Goal: Task Accomplishment & Management: Use online tool/utility

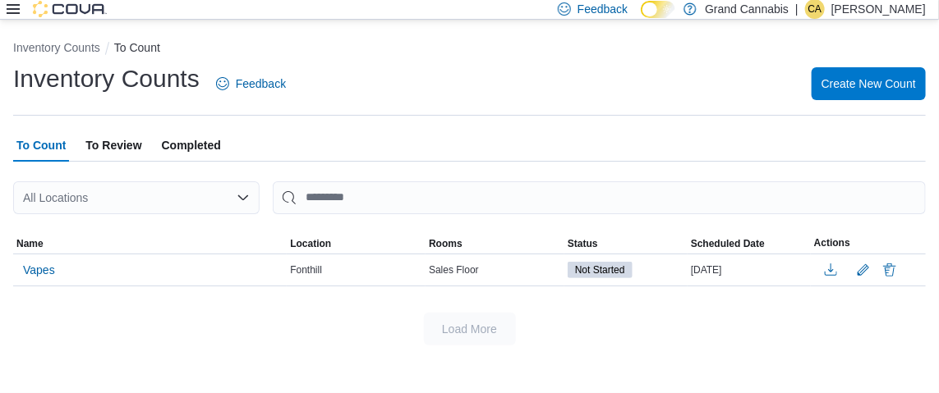
click at [9, 5] on icon at bounding box center [13, 9] width 13 height 10
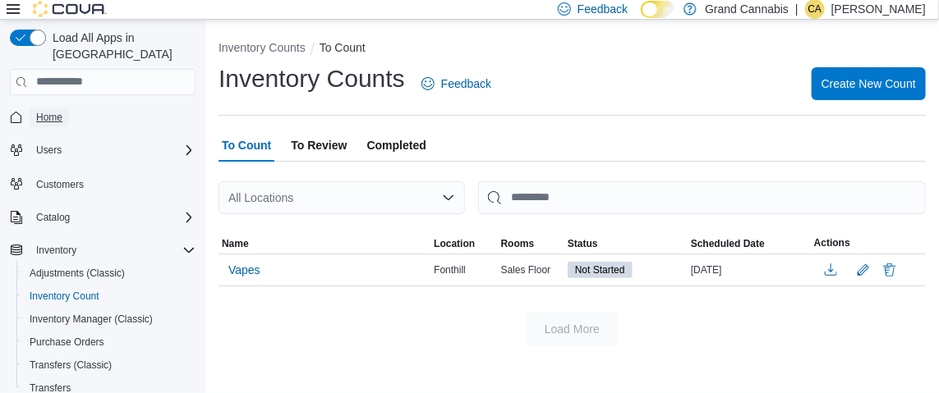
click at [62, 111] on span "Home" at bounding box center [49, 117] width 26 height 13
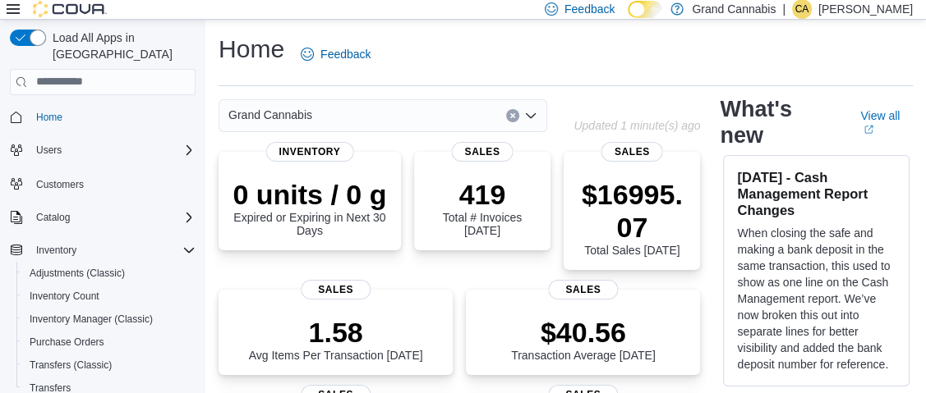
click at [391, 113] on div "Grand Cannabis" at bounding box center [382, 115] width 328 height 33
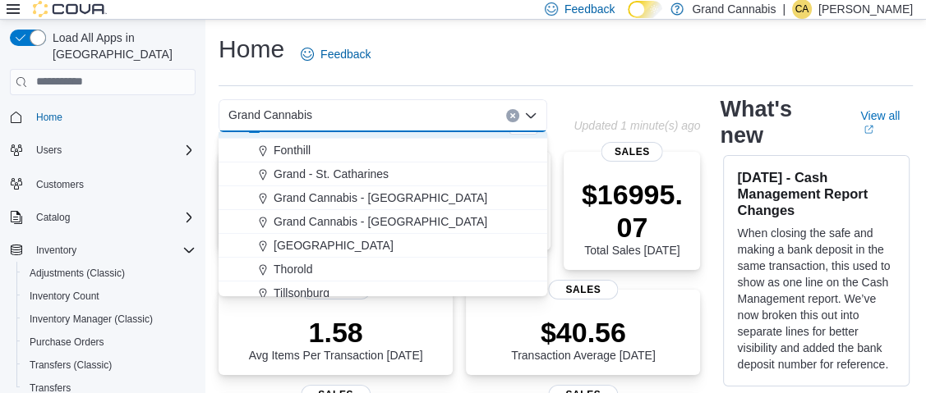
scroll to position [26, 0]
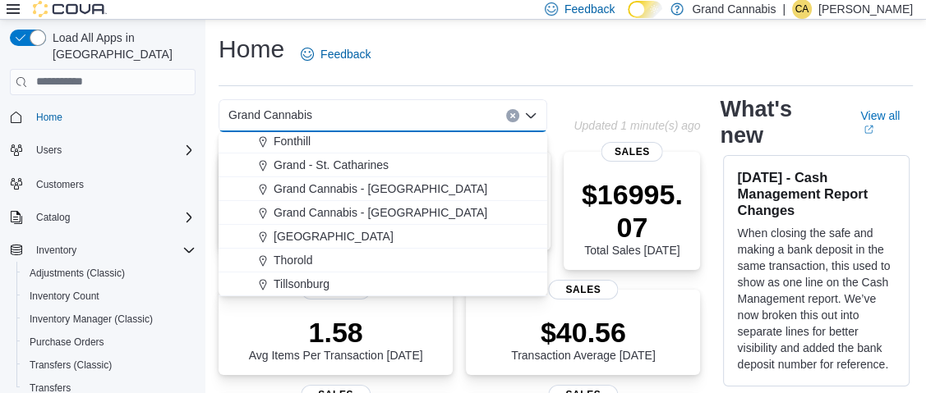
click at [353, 287] on div "Tillsonburg" at bounding box center [392, 284] width 289 height 16
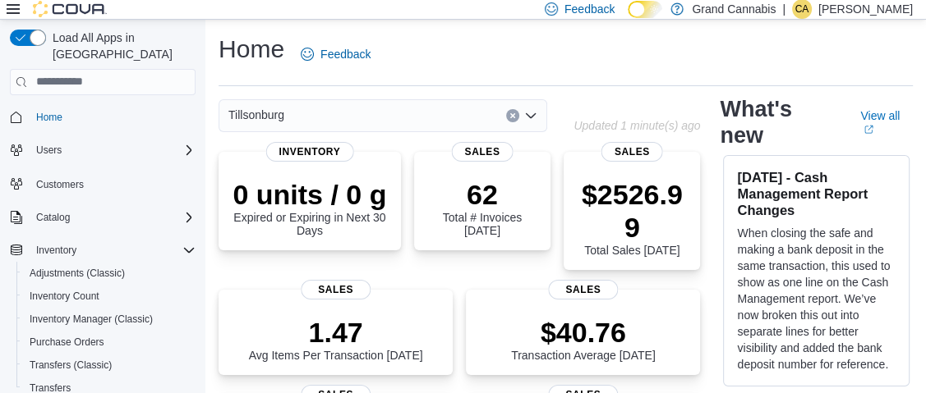
click at [339, 117] on div "Tillsonburg" at bounding box center [382, 115] width 328 height 33
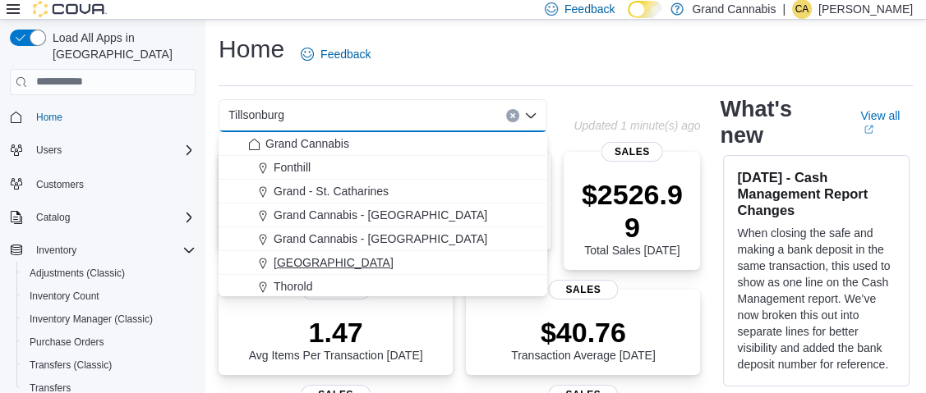
click at [391, 260] on div "[GEOGRAPHIC_DATA]" at bounding box center [392, 263] width 289 height 16
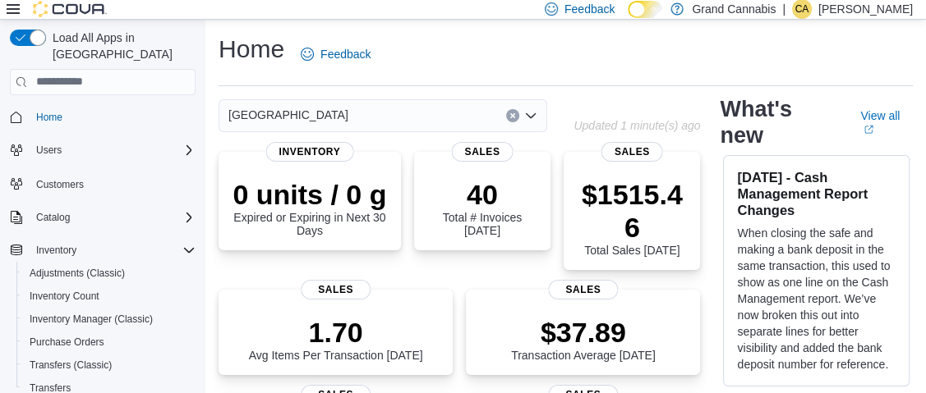
click at [453, 111] on div "Port Dover Combo box. Selected. [GEOGRAPHIC_DATA]. Press Backspace to delete [G…" at bounding box center [382, 115] width 328 height 33
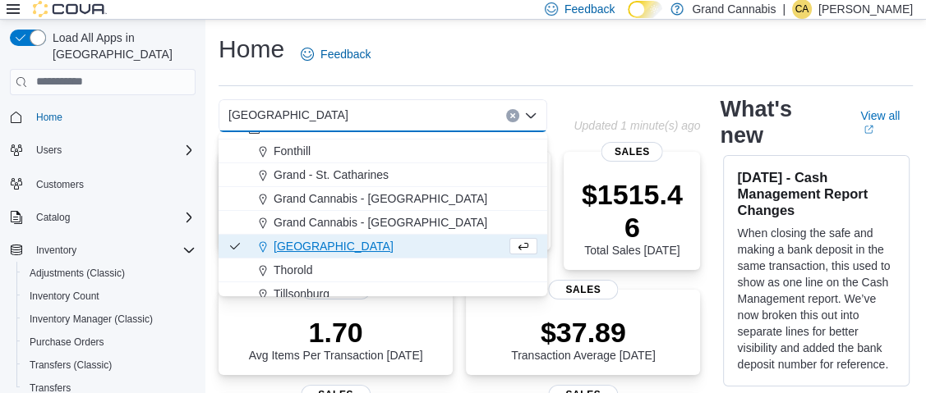
scroll to position [26, 0]
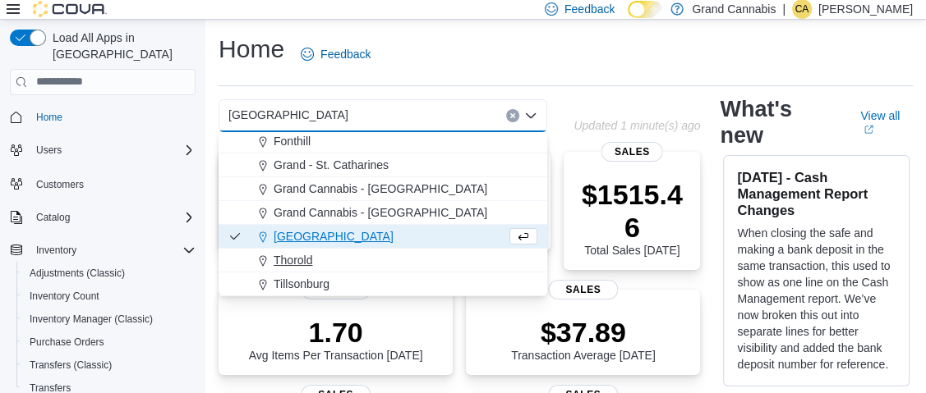
click at [403, 276] on div "Tillsonburg" at bounding box center [392, 284] width 289 height 16
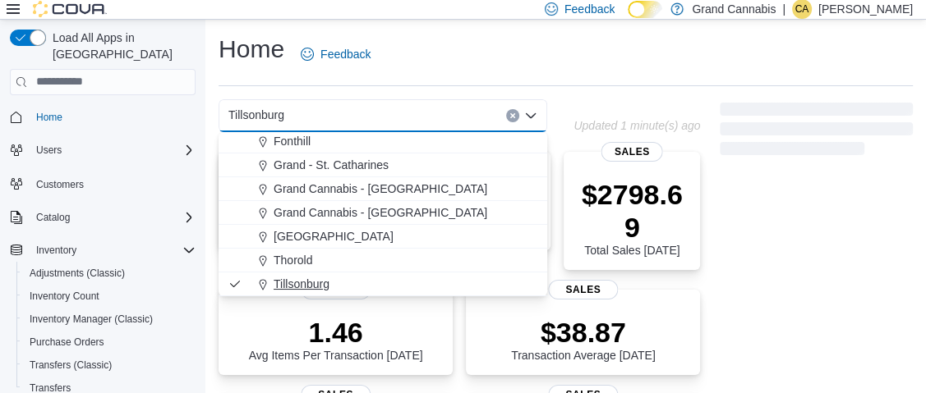
click at [312, 284] on span "Tillsonburg" at bounding box center [301, 284] width 56 height 16
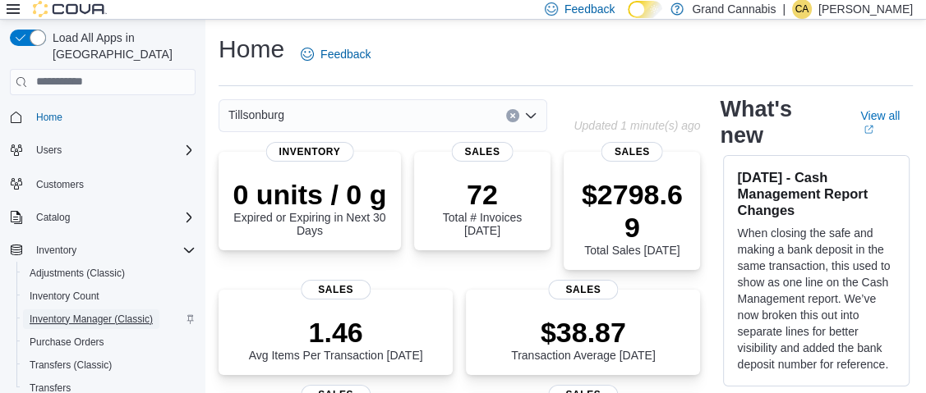
click at [125, 313] on span "Inventory Manager (Classic)" at bounding box center [91, 319] width 123 height 13
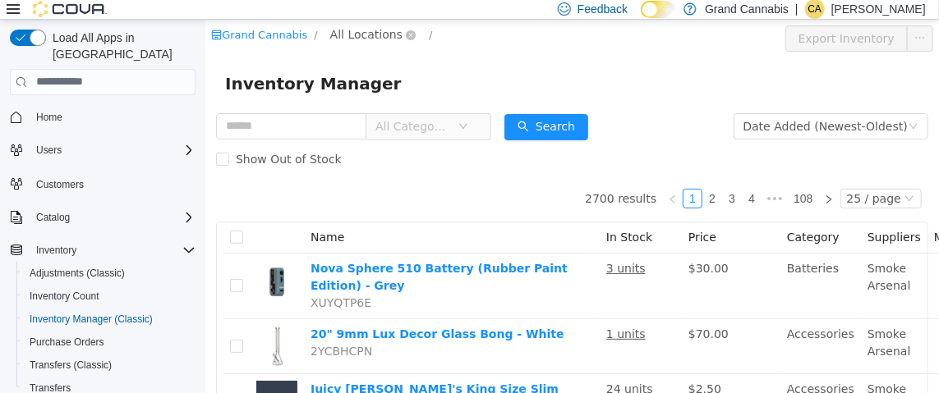
click at [354, 30] on span "All Locations" at bounding box center [365, 34] width 72 height 18
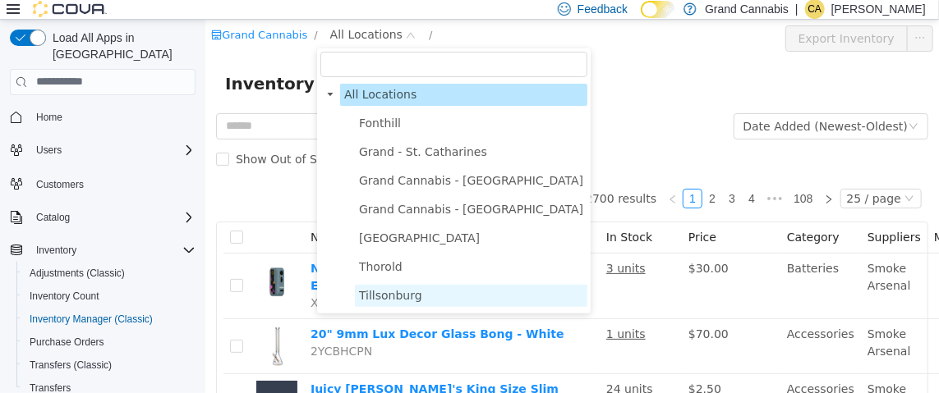
click at [411, 299] on span "Tillsonburg" at bounding box center [389, 294] width 63 height 13
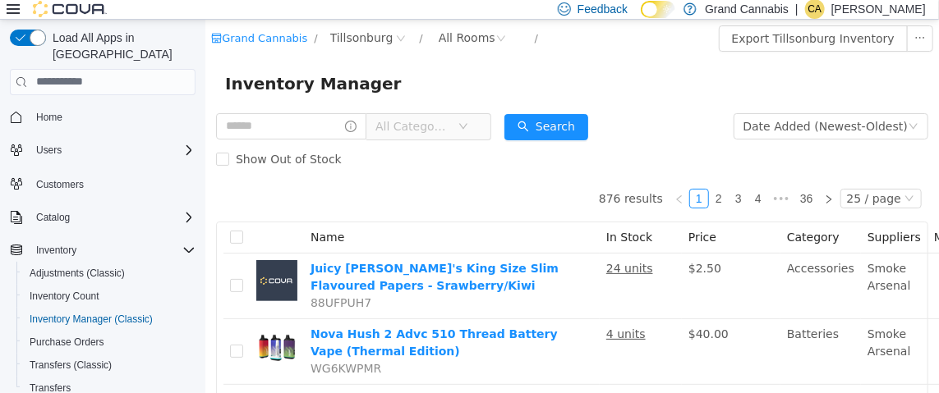
click at [457, 123] on span "All Categories" at bounding box center [415, 125] width 82 height 25
click at [454, 29] on div "All Rooms" at bounding box center [466, 37] width 57 height 25
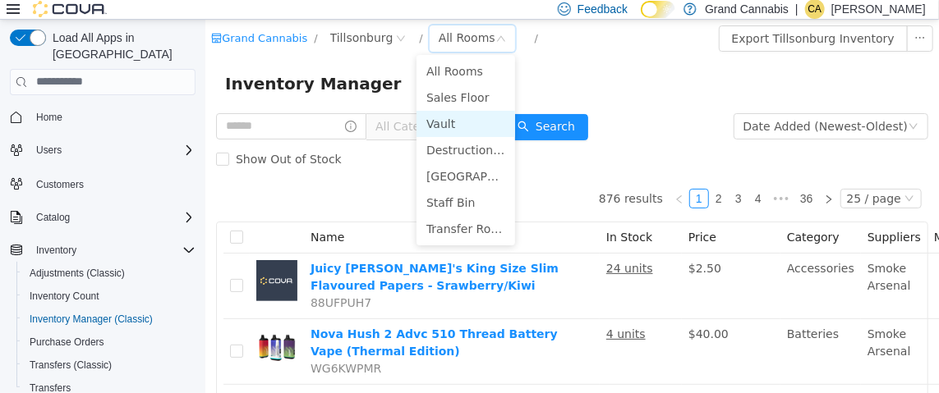
click at [458, 116] on li "Vault" at bounding box center [465, 123] width 99 height 26
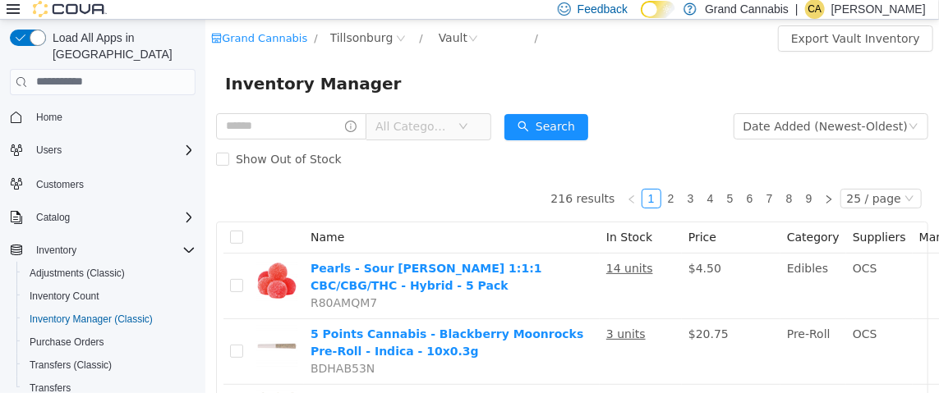
click at [449, 130] on span "All Categories" at bounding box center [411, 125] width 75 height 16
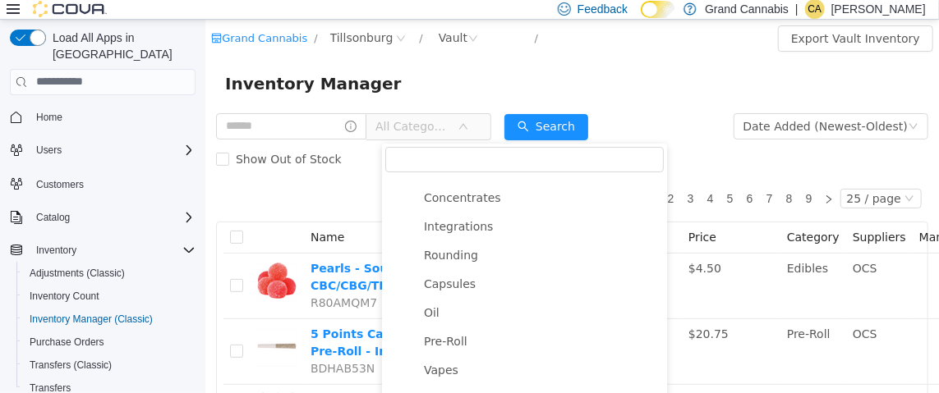
scroll to position [246, 0]
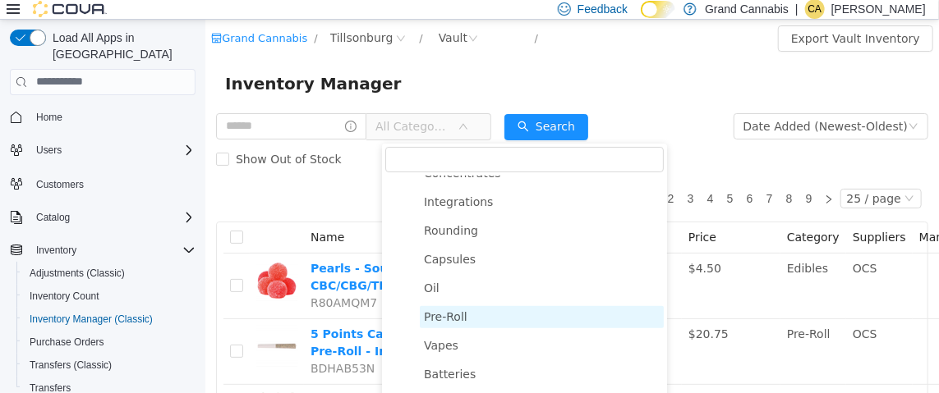
click at [462, 323] on span "Pre-Roll" at bounding box center [445, 316] width 44 height 13
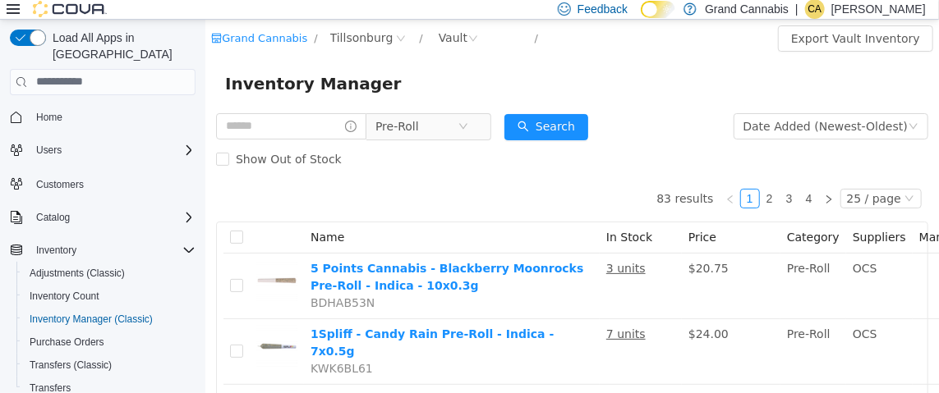
click at [20, 7] on div at bounding box center [57, 9] width 100 height 16
click at [14, 8] on icon at bounding box center [13, 8] width 13 height 13
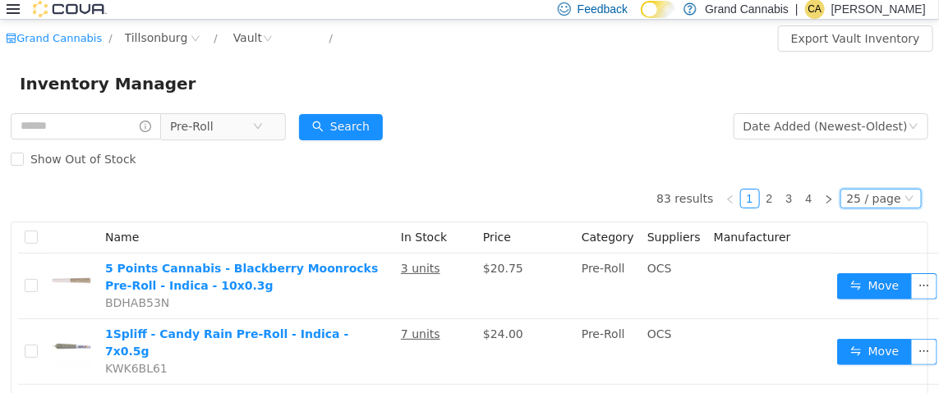
click at [871, 198] on div "25 / page" at bounding box center [874, 198] width 54 height 18
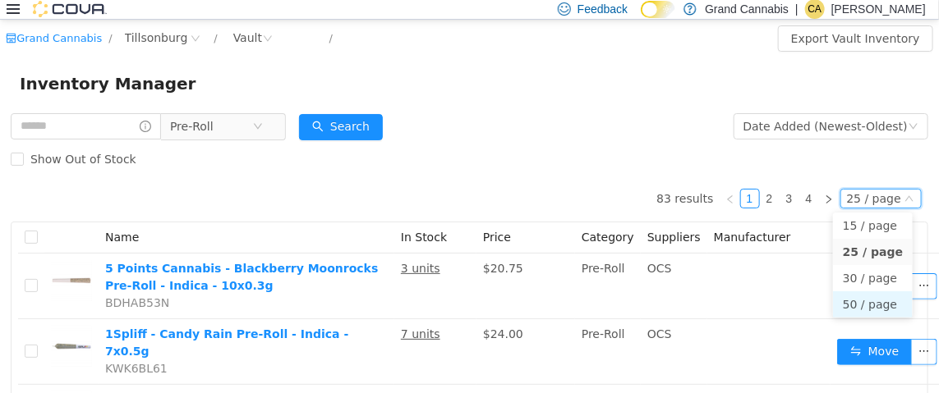
click at [870, 298] on li "50 / page" at bounding box center [873, 304] width 80 height 26
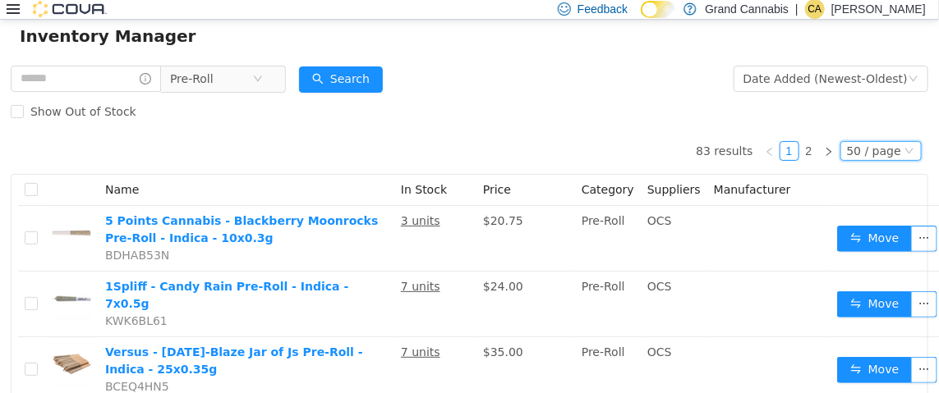
scroll to position [0, 0]
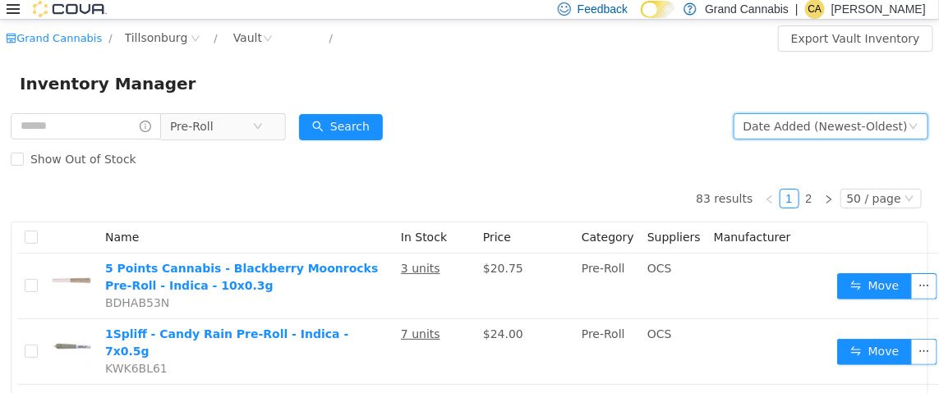
click at [814, 125] on div "Date Added (Newest-Oldest)" at bounding box center [825, 125] width 164 height 25
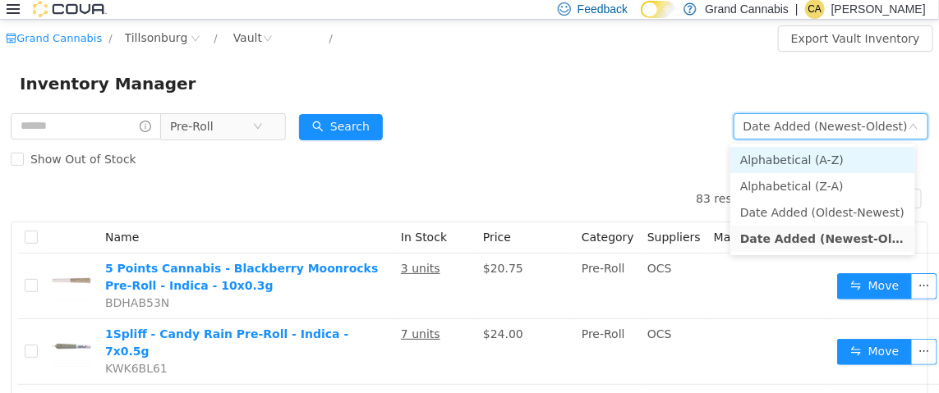
click at [802, 153] on li "Alphabetical (A-Z)" at bounding box center [822, 159] width 185 height 26
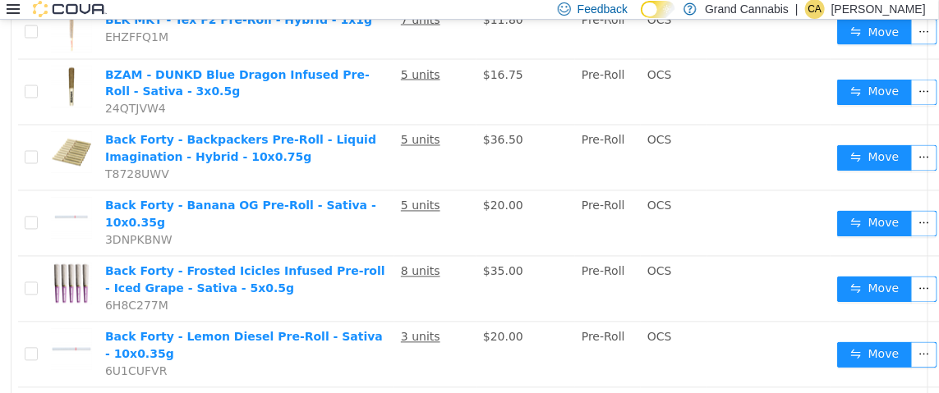
scroll to position [985, 0]
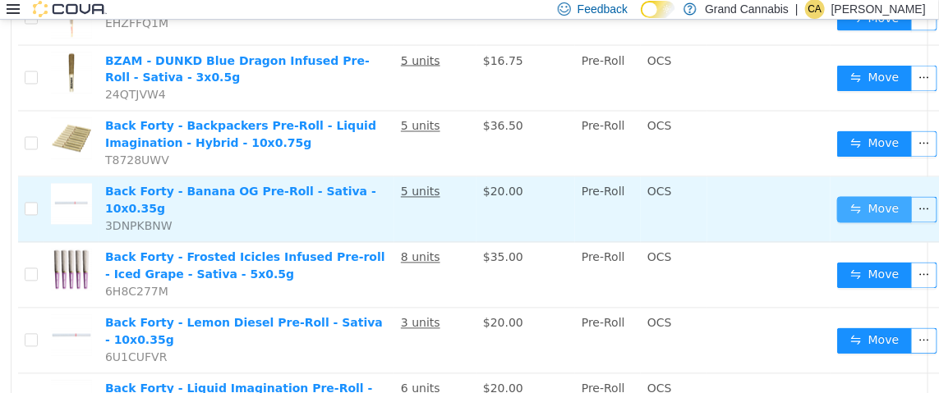
click at [851, 196] on button "Move" at bounding box center [875, 209] width 76 height 26
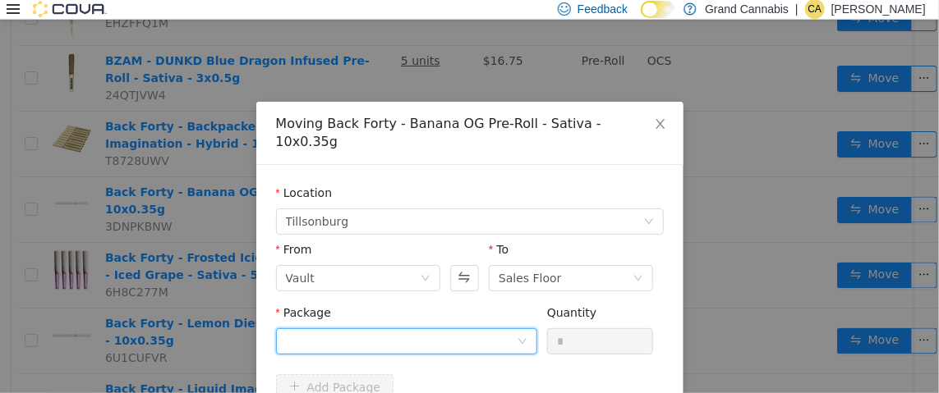
click at [450, 328] on div at bounding box center [401, 340] width 231 height 25
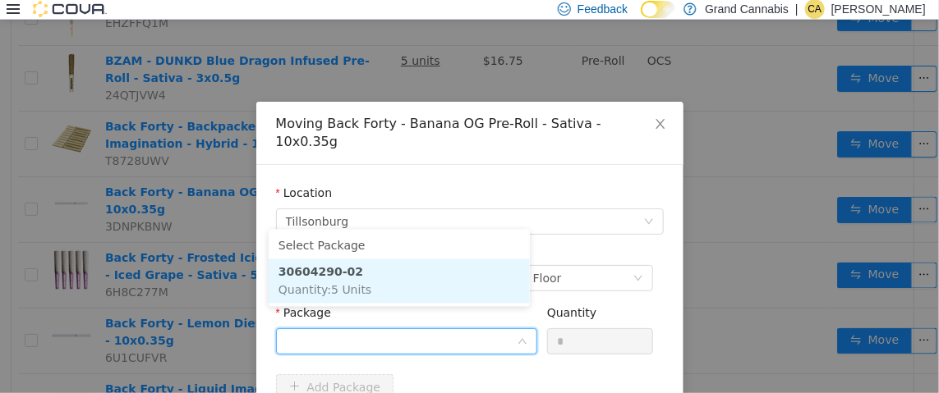
click at [436, 298] on li "30604290-02 Quantity : 5 Units" at bounding box center [399, 281] width 261 height 44
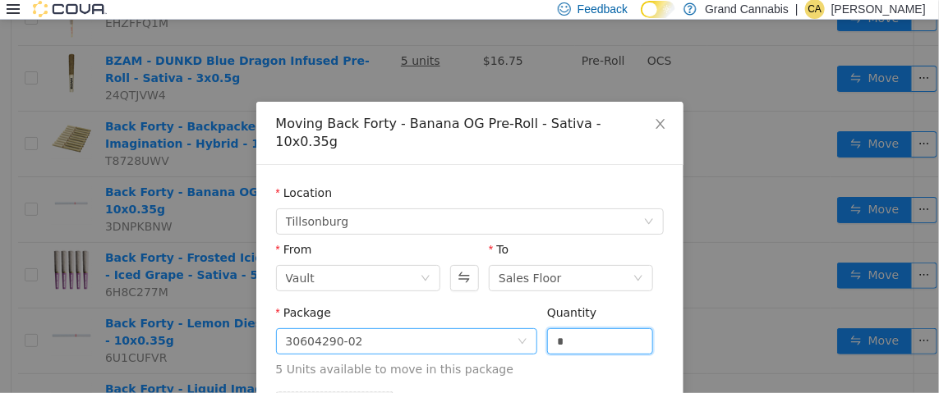
drag, startPoint x: 545, startPoint y: 328, endPoint x: 520, endPoint y: 326, distance: 25.5
click at [527, 328] on span "Package 30604290-02 Quantity * 5 Units available to move in this package" at bounding box center [470, 341] width 388 height 72
type input "*"
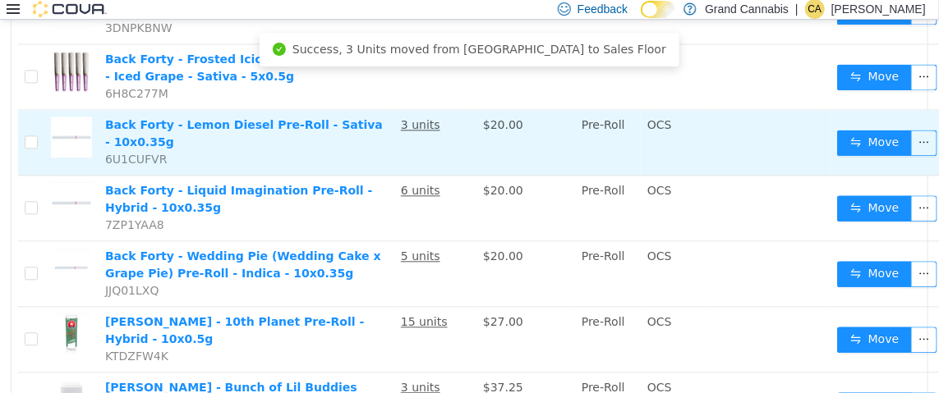
scroll to position [1232, 0]
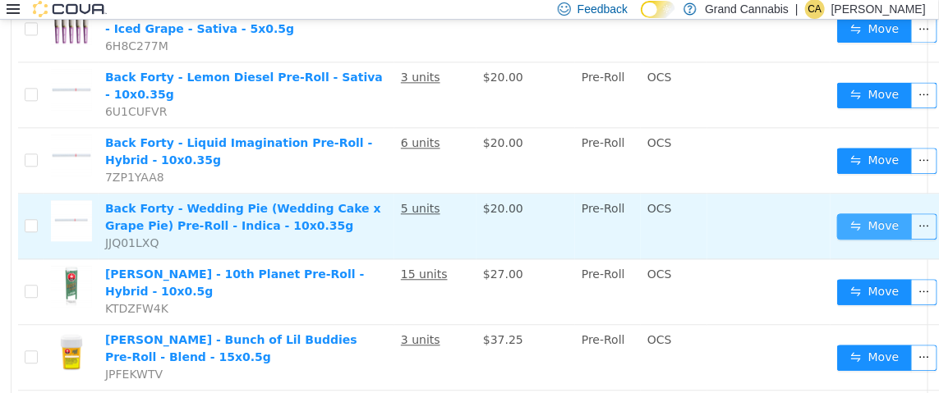
click at [877, 213] on button "Move" at bounding box center [875, 226] width 76 height 26
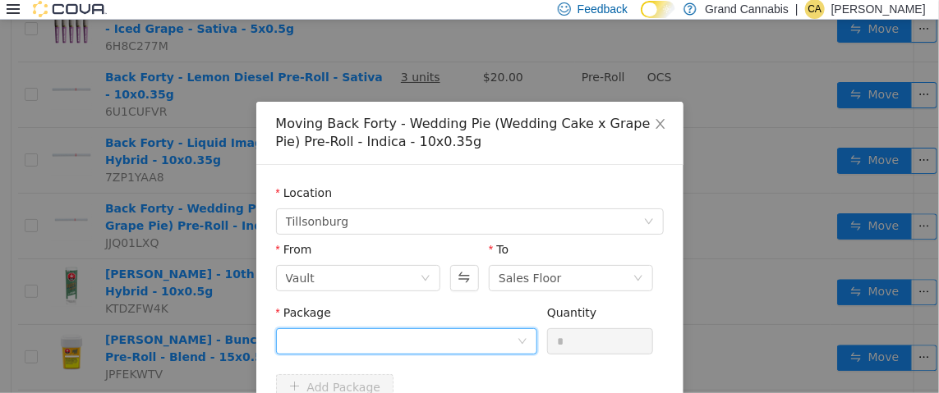
click at [447, 328] on div at bounding box center [401, 340] width 231 height 25
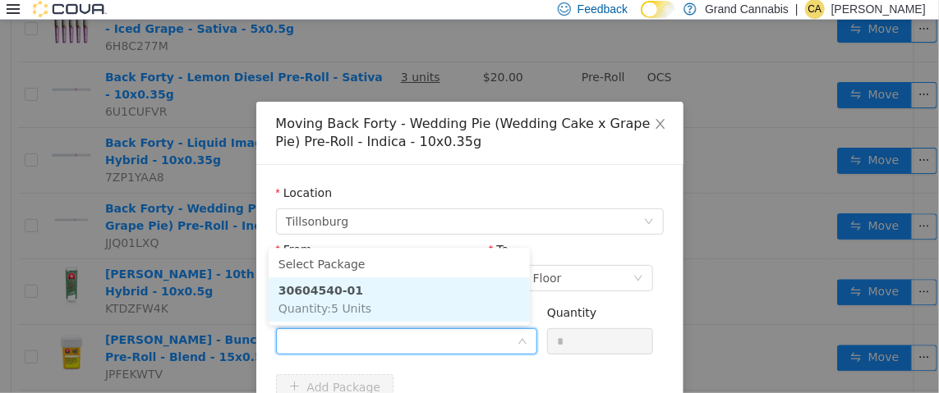
drag, startPoint x: 442, startPoint y: 314, endPoint x: 460, endPoint y: 321, distance: 19.5
click at [442, 314] on li "30604540-01 Quantity : 5 Units" at bounding box center [399, 299] width 261 height 44
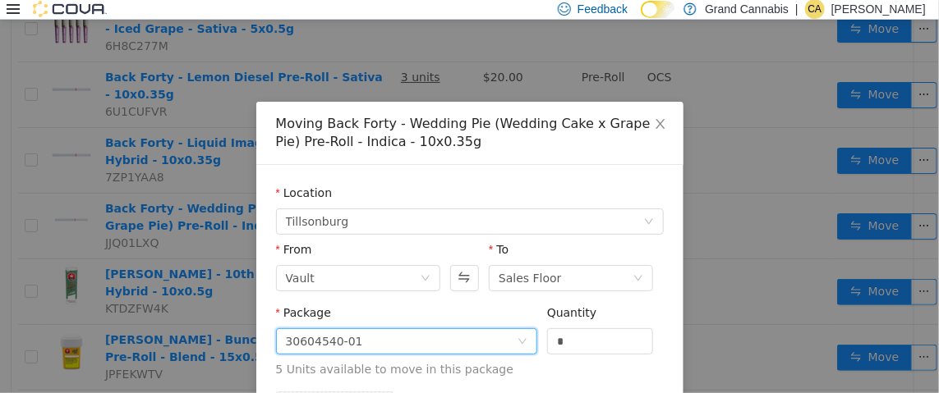
drag, startPoint x: 563, startPoint y: 340, endPoint x: 530, endPoint y: 340, distance: 32.8
click at [530, 340] on div "Package 30604540-01 Quantity * 5 Units available to move in this package" at bounding box center [470, 341] width 388 height 74
type input "*"
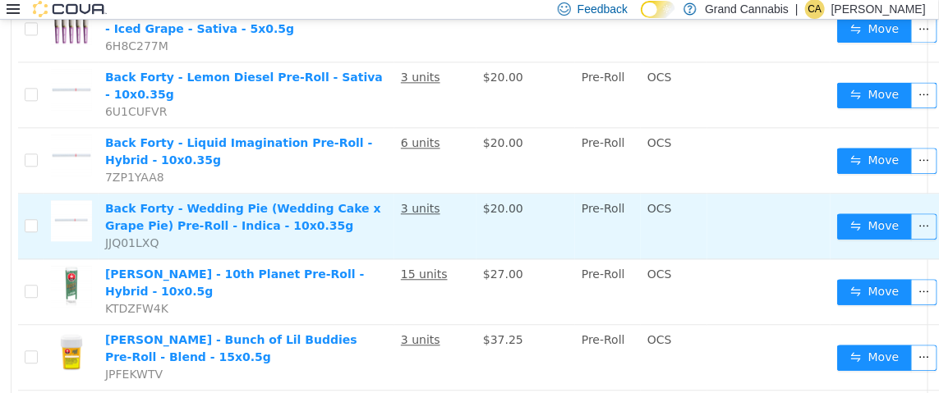
scroll to position [1068, 0]
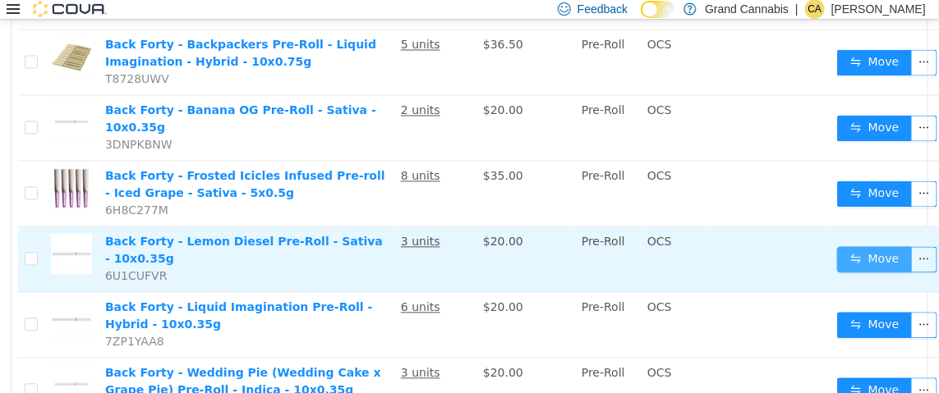
click at [856, 246] on button "Move" at bounding box center [875, 259] width 76 height 26
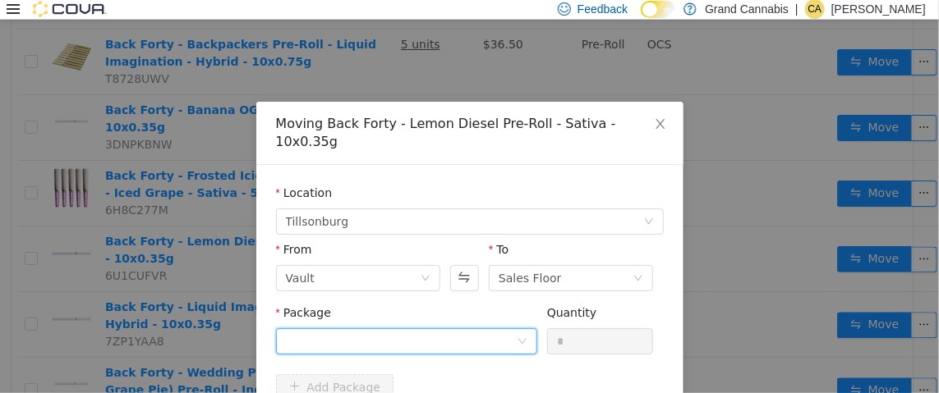
click at [445, 328] on div at bounding box center [401, 340] width 231 height 25
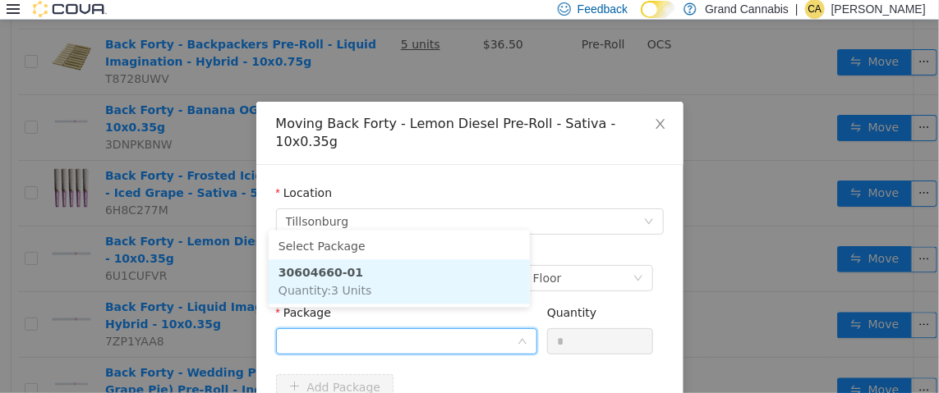
drag, startPoint x: 457, startPoint y: 280, endPoint x: 525, endPoint y: 309, distance: 74.0
click at [457, 281] on li "30604660-01 Quantity : 3 Units" at bounding box center [399, 281] width 261 height 44
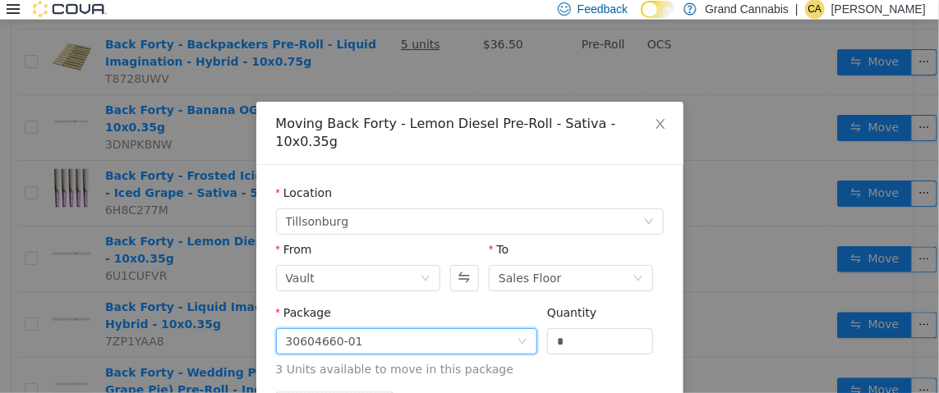
drag, startPoint x: 570, startPoint y: 324, endPoint x: 529, endPoint y: 320, distance: 41.3
click at [529, 320] on span "Package 30604660-01 Quantity * 3 Units available to move in this package" at bounding box center [470, 341] width 388 height 72
type input "*"
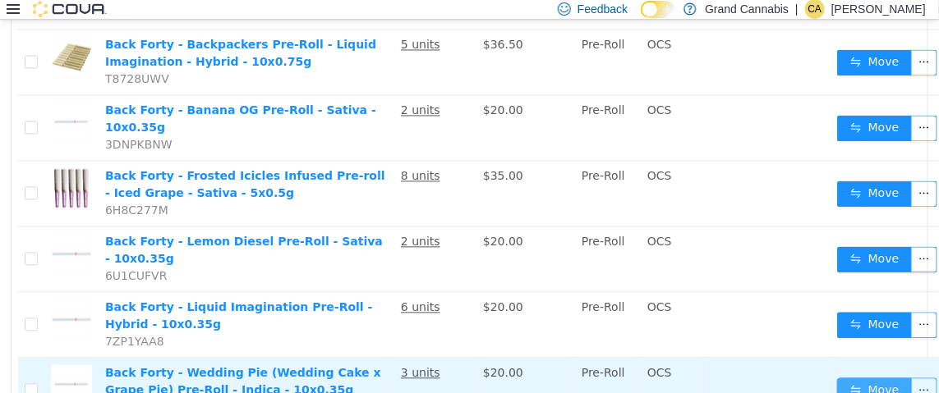
click at [837, 377] on button "Move" at bounding box center [875, 390] width 76 height 26
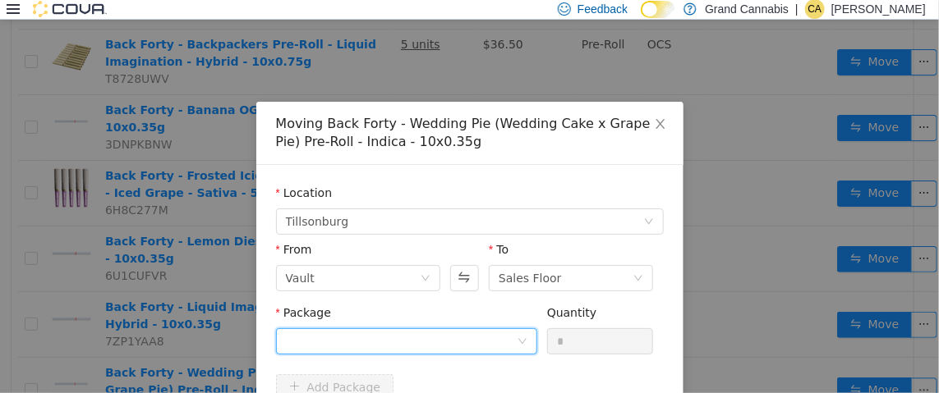
click at [460, 332] on div at bounding box center [401, 340] width 231 height 25
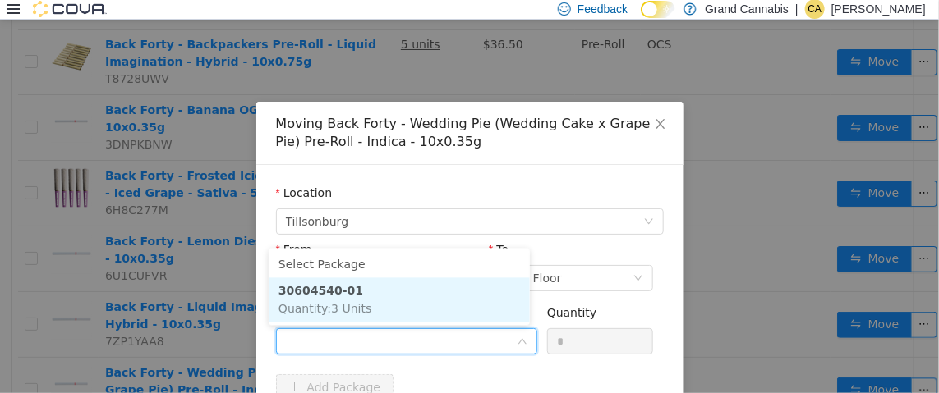
drag, startPoint x: 449, startPoint y: 301, endPoint x: 543, endPoint y: 336, distance: 99.8
click at [452, 301] on li "30604540-01 Quantity : 3 Units" at bounding box center [399, 299] width 261 height 44
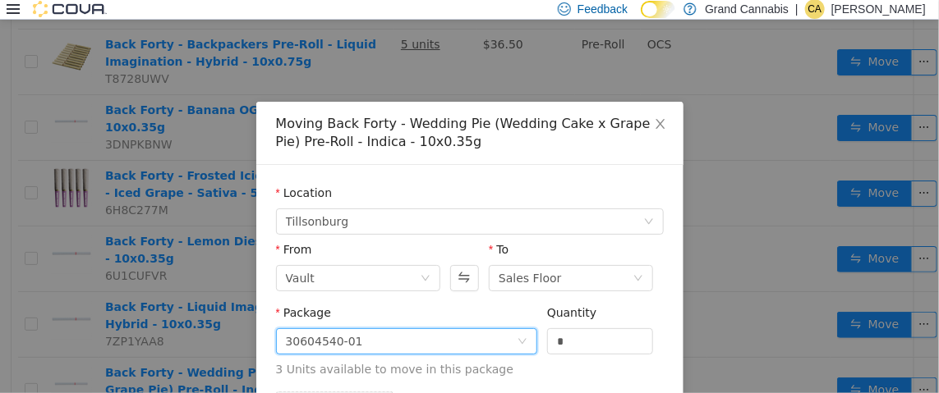
drag, startPoint x: 584, startPoint y: 344, endPoint x: 416, endPoint y: 347, distance: 167.5
click at [416, 347] on span "Package 30604540-01 Quantity * 3 Units available to move in this package" at bounding box center [470, 341] width 388 height 72
type input "*"
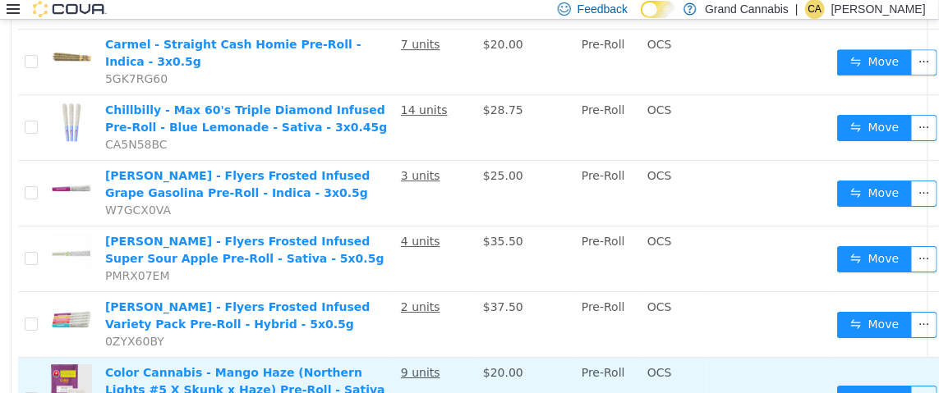
scroll to position [1971, 0]
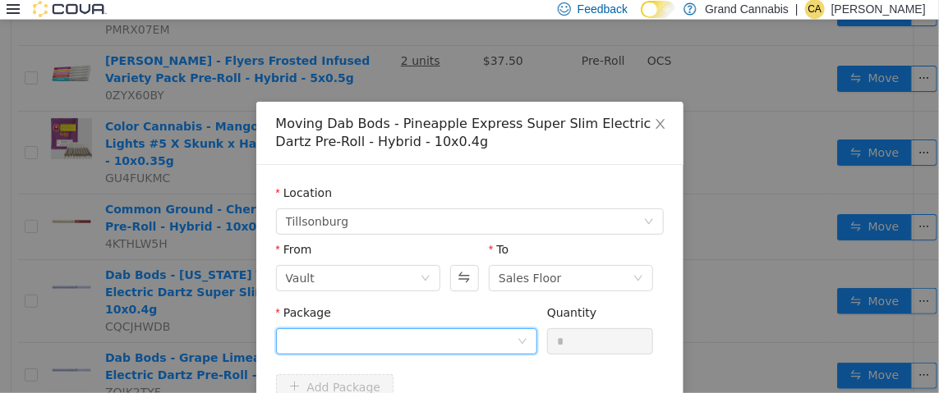
drag, startPoint x: 397, startPoint y: 342, endPoint x: 401, endPoint y: 328, distance: 14.6
click at [399, 338] on div at bounding box center [401, 340] width 231 height 25
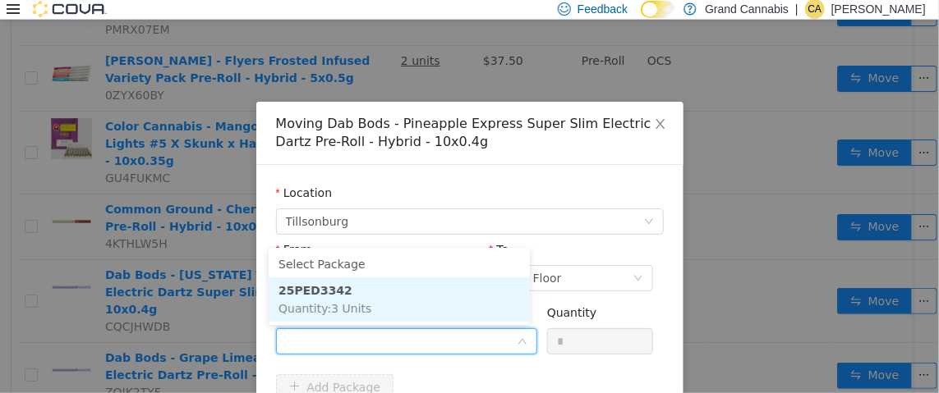
drag, startPoint x: 408, startPoint y: 301, endPoint x: 437, endPoint y: 301, distance: 28.8
click at [418, 301] on li "25PED3342 Quantity : 3 Units" at bounding box center [399, 299] width 261 height 44
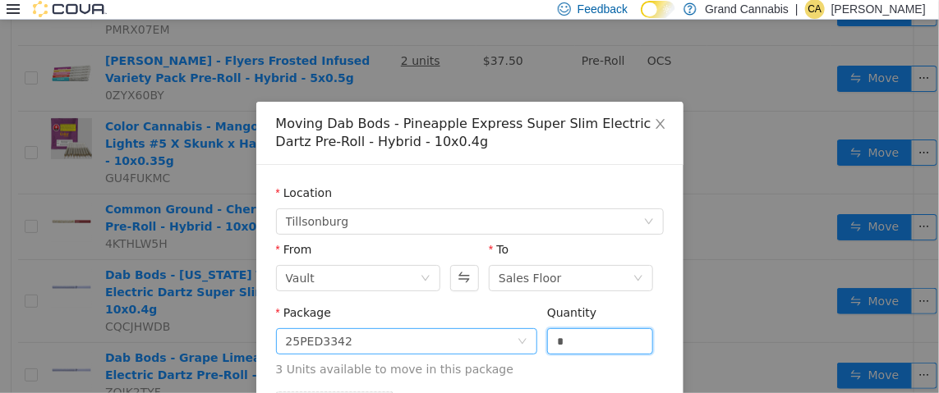
drag, startPoint x: 583, startPoint y: 337, endPoint x: 475, endPoint y: 335, distance: 107.6
click at [475, 335] on span "Package 25PED3342 Quantity * 3 Units available to move in this package" at bounding box center [470, 341] width 388 height 72
type input "*"
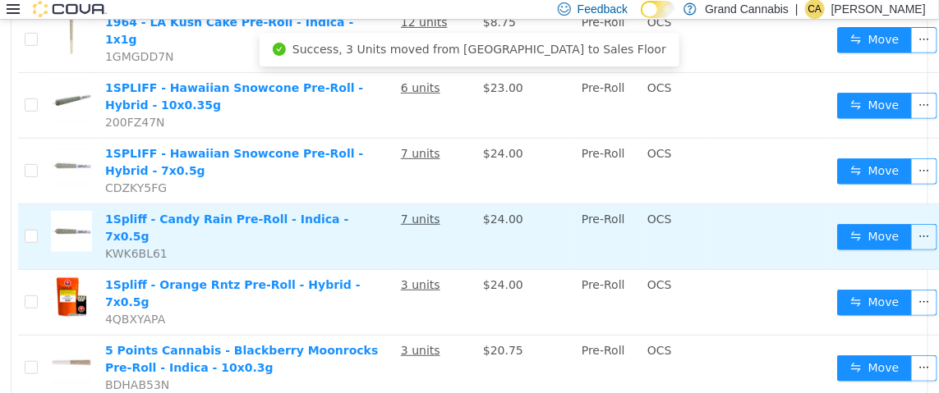
scroll to position [163, 0]
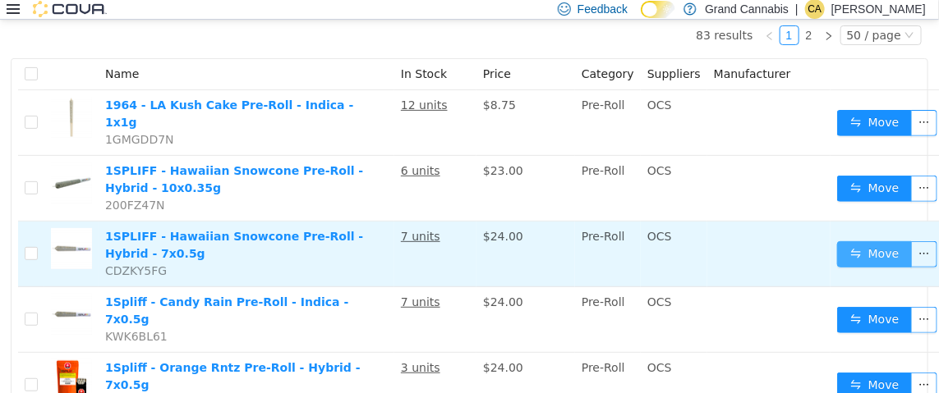
click at [850, 241] on button "Move" at bounding box center [875, 254] width 76 height 26
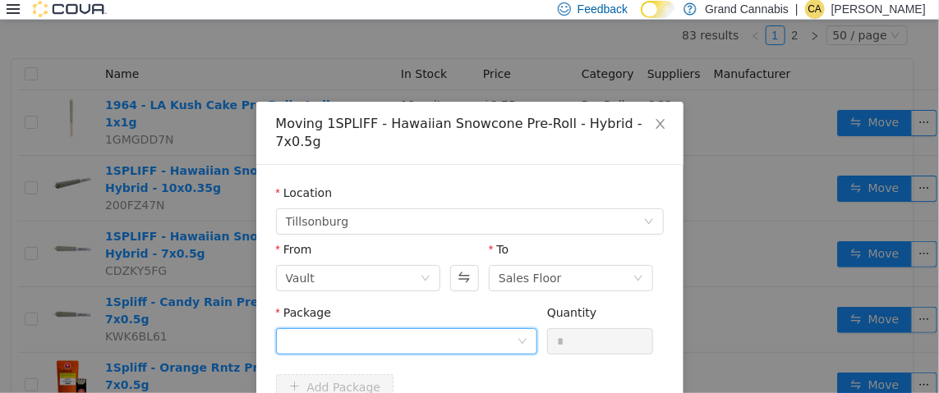
drag, startPoint x: 493, startPoint y: 317, endPoint x: 495, endPoint y: 308, distance: 9.4
click at [494, 328] on div at bounding box center [401, 340] width 231 height 25
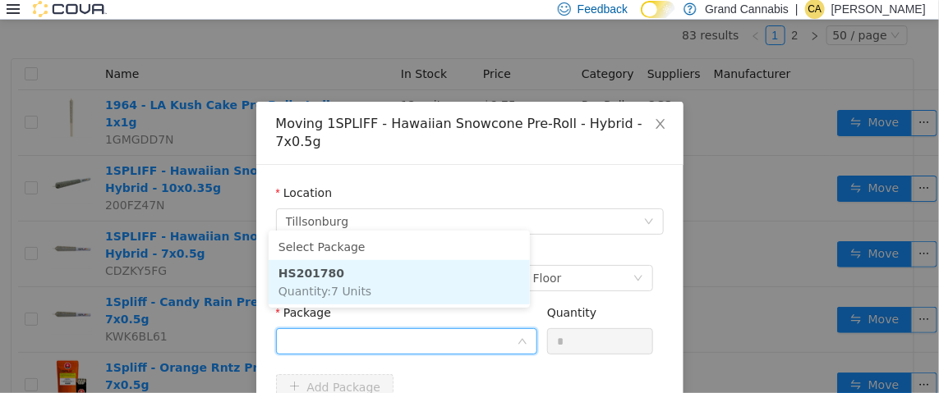
click at [488, 291] on li "HS201780 Quantity : 7 Units" at bounding box center [399, 282] width 261 height 44
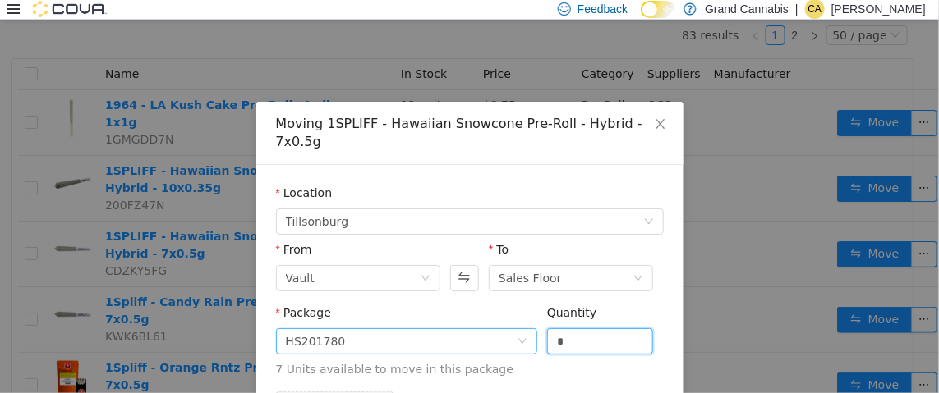
drag, startPoint x: 591, startPoint y: 323, endPoint x: 498, endPoint y: 319, distance: 92.9
click at [498, 319] on span "Package HS201780 Quantity * 7 Units available to move in this package" at bounding box center [470, 341] width 388 height 72
type input "*"
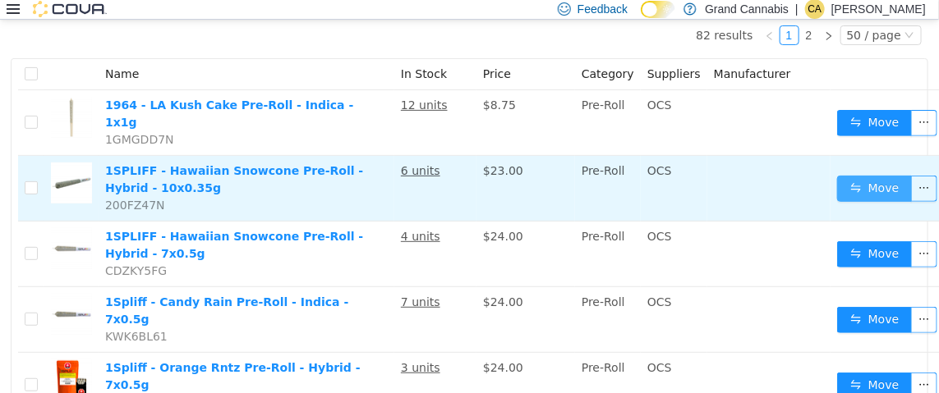
click at [848, 175] on button "Move" at bounding box center [875, 188] width 76 height 26
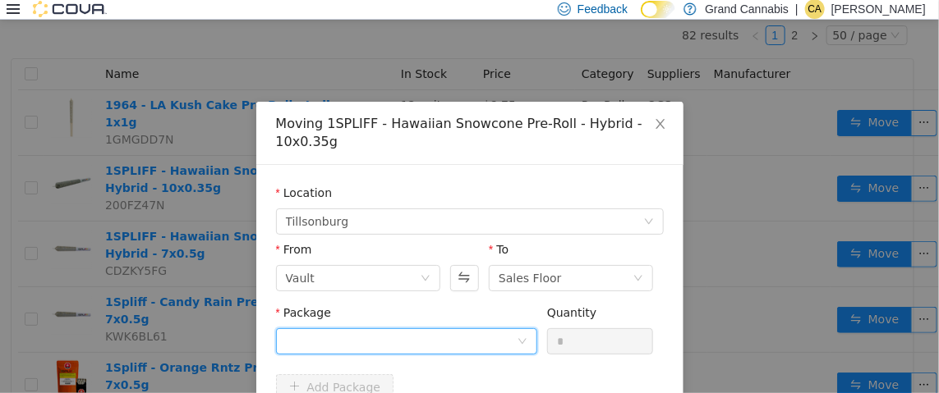
drag, startPoint x: 388, startPoint y: 342, endPoint x: 399, endPoint y: 336, distance: 12.5
click at [393, 342] on div at bounding box center [401, 340] width 231 height 25
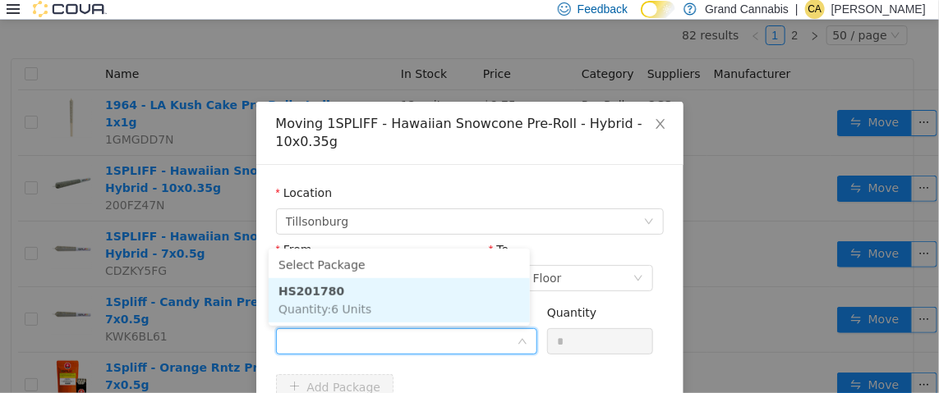
click at [427, 305] on li "HS201780 Quantity : 6 Units" at bounding box center [399, 300] width 261 height 44
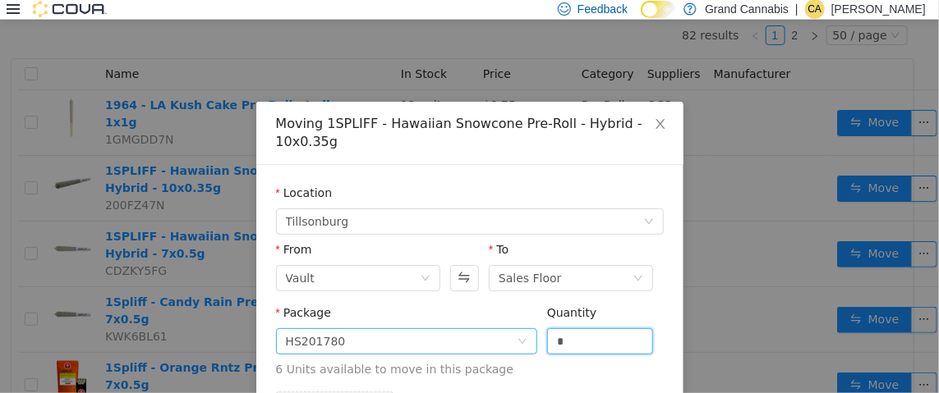
drag, startPoint x: 488, startPoint y: 338, endPoint x: 453, endPoint y: 338, distance: 34.5
click at [472, 338] on span "Package HS201780 Quantity * 6 Units available to move in this package" at bounding box center [470, 341] width 388 height 72
type input "*"
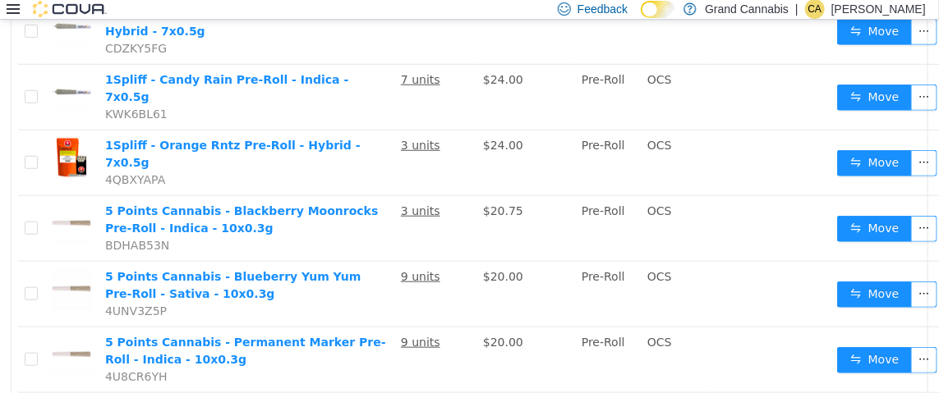
scroll to position [410, 0]
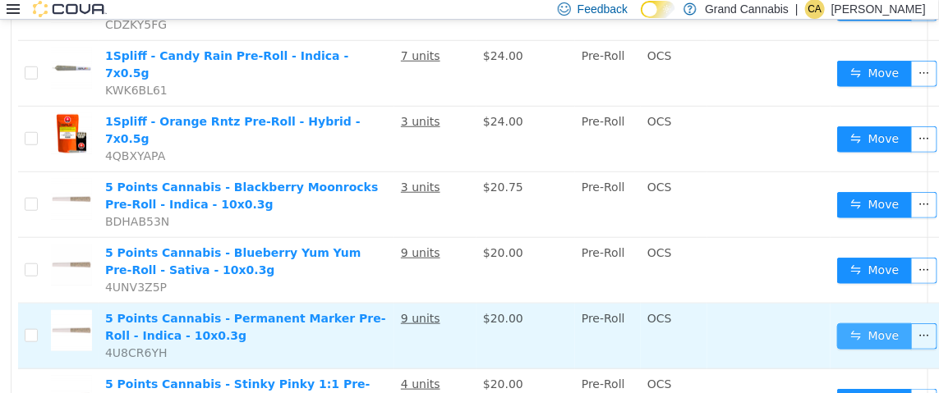
click at [849, 323] on button "Move" at bounding box center [875, 336] width 76 height 26
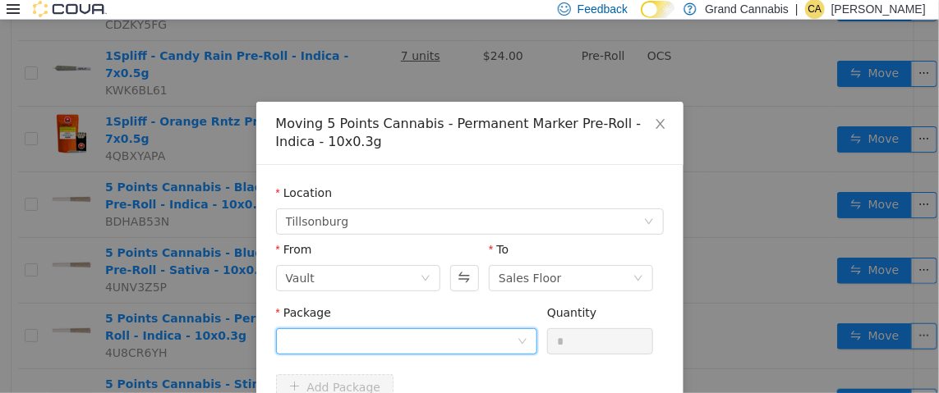
click at [445, 335] on div at bounding box center [401, 340] width 231 height 25
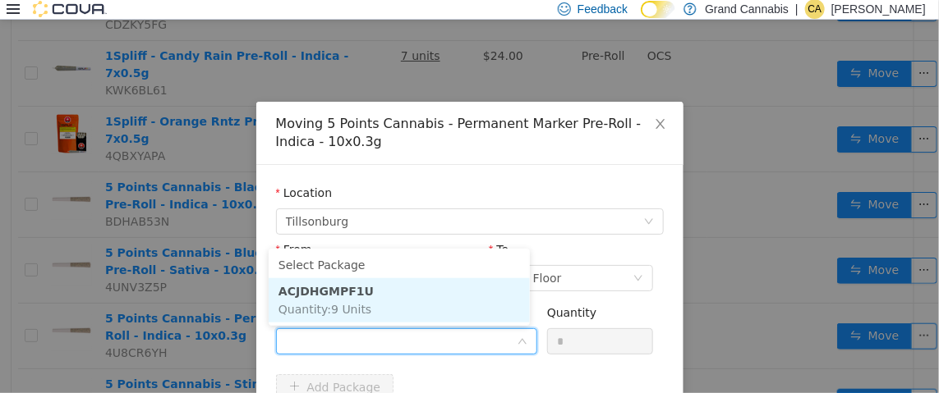
click at [441, 309] on li "ACJDHGMPF1U Quantity : 9 Units" at bounding box center [399, 300] width 261 height 44
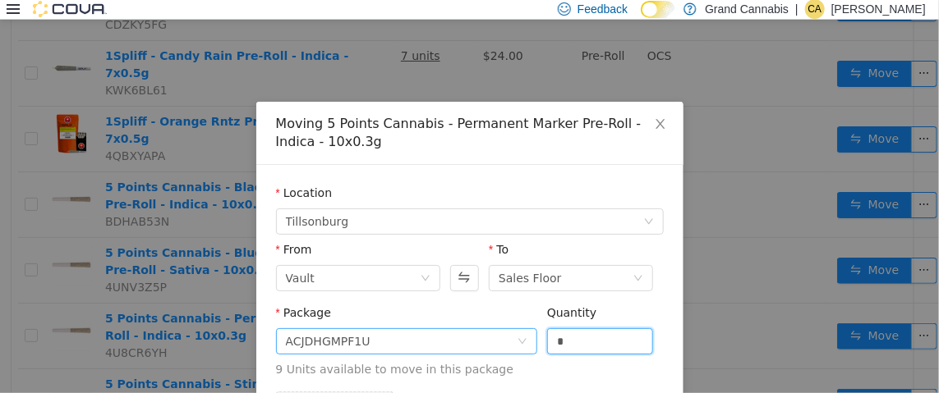
drag, startPoint x: 579, startPoint y: 342, endPoint x: 472, endPoint y: 339, distance: 106.8
click at [472, 339] on span "Package ACJDHGMPF1U Quantity * 9 Units available to move in this package" at bounding box center [470, 341] width 388 height 72
type input "*"
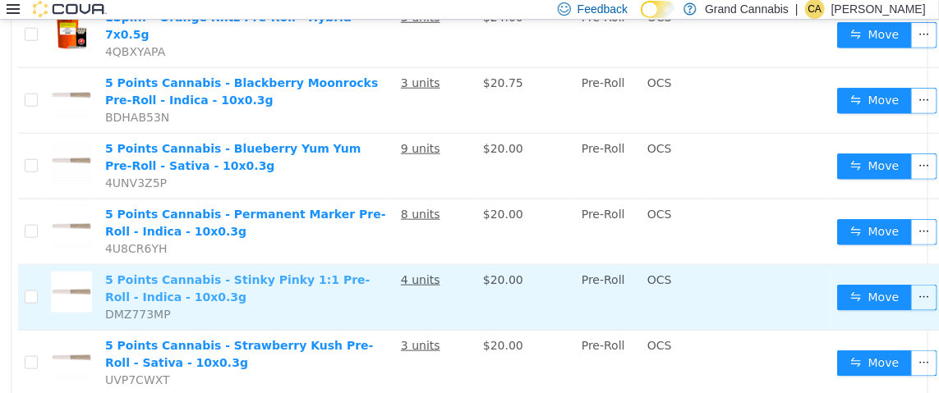
scroll to position [656, 0]
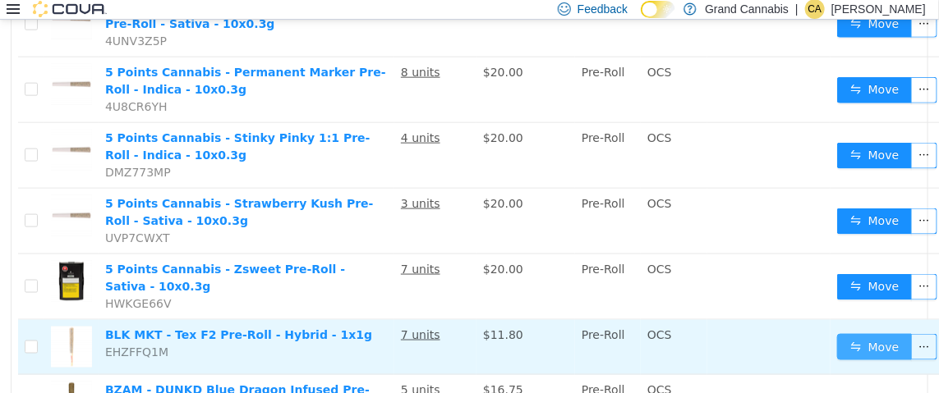
click at [848, 333] on button "Move" at bounding box center [875, 346] width 76 height 26
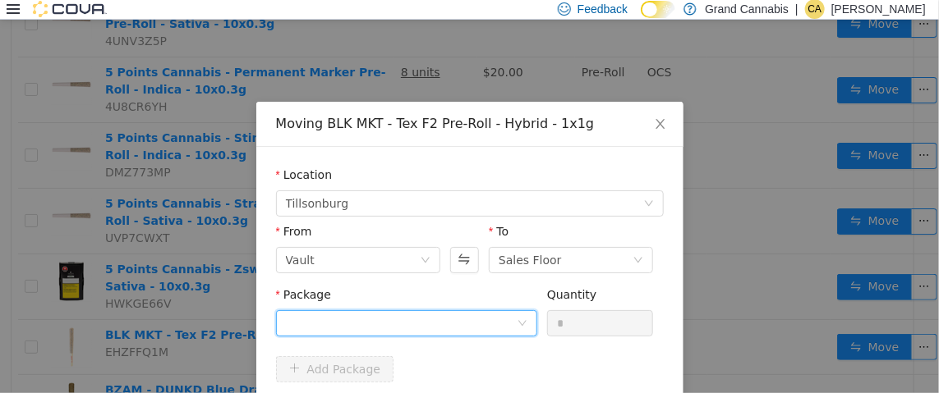
click at [503, 328] on div at bounding box center [401, 322] width 231 height 25
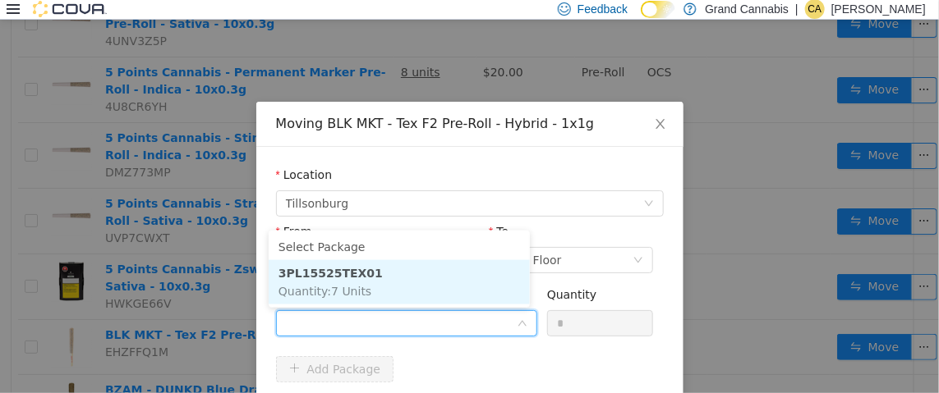
click at [483, 290] on li "3PL15525TEX01 Quantity : 7 Units" at bounding box center [399, 282] width 261 height 44
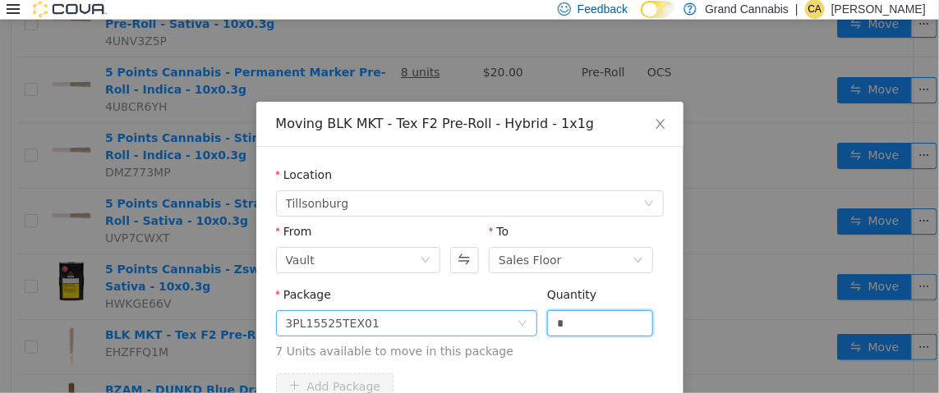
drag, startPoint x: 582, startPoint y: 319, endPoint x: 520, endPoint y: 319, distance: 62.4
click at [521, 319] on span "Package 3PL15525TEX01 Quantity * 7 Units available to move in this package" at bounding box center [470, 323] width 388 height 72
type input "*"
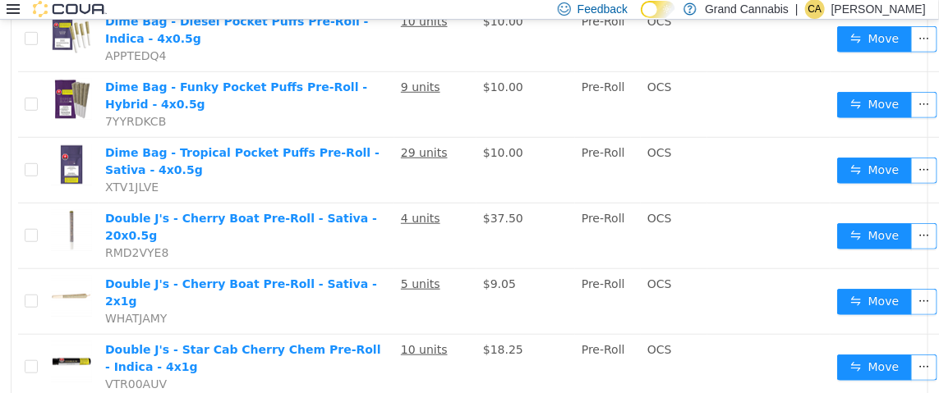
scroll to position [2464, 0]
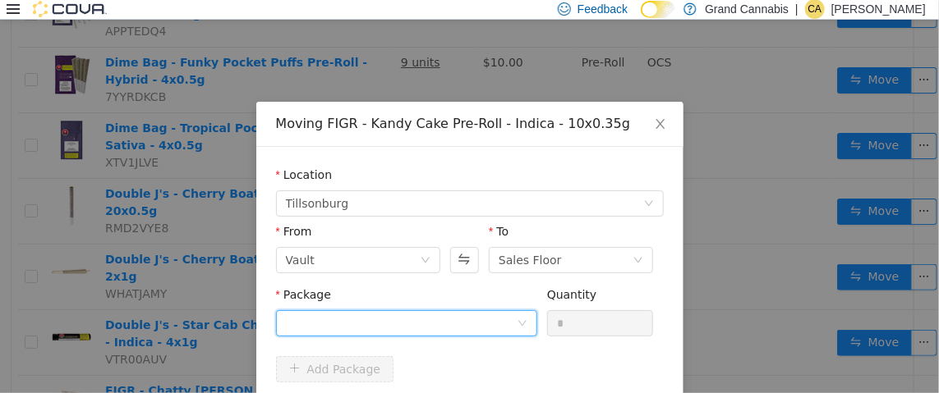
click at [390, 326] on div at bounding box center [401, 322] width 231 height 25
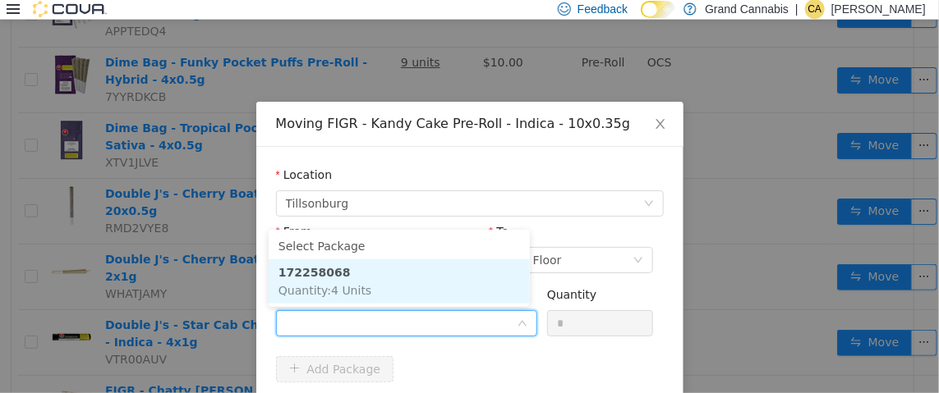
click at [391, 290] on li "172258068 Quantity : 4 Units" at bounding box center [399, 281] width 261 height 44
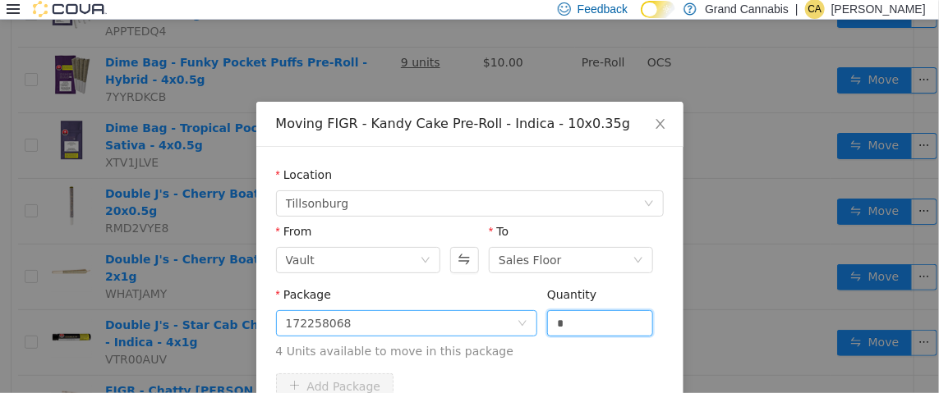
drag, startPoint x: 554, startPoint y: 329, endPoint x: 482, endPoint y: 327, distance: 72.3
click at [494, 325] on span "Package 172258068 Quantity * 4 Units available to move in this package" at bounding box center [470, 323] width 388 height 72
type input "*"
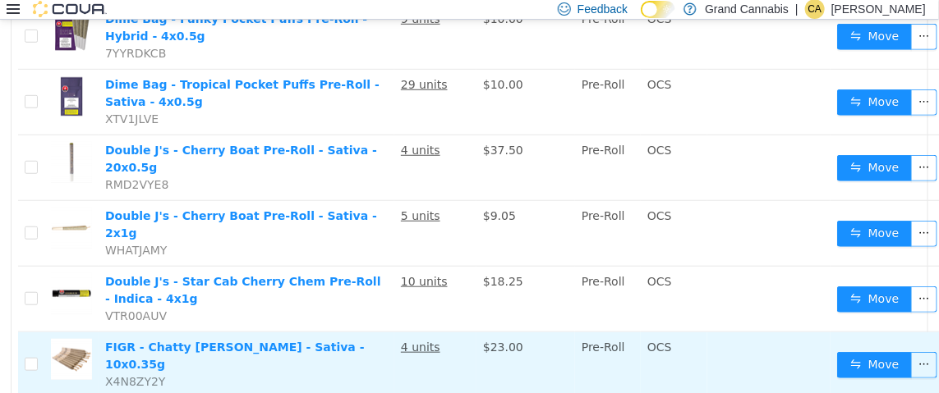
scroll to position [2863, 0]
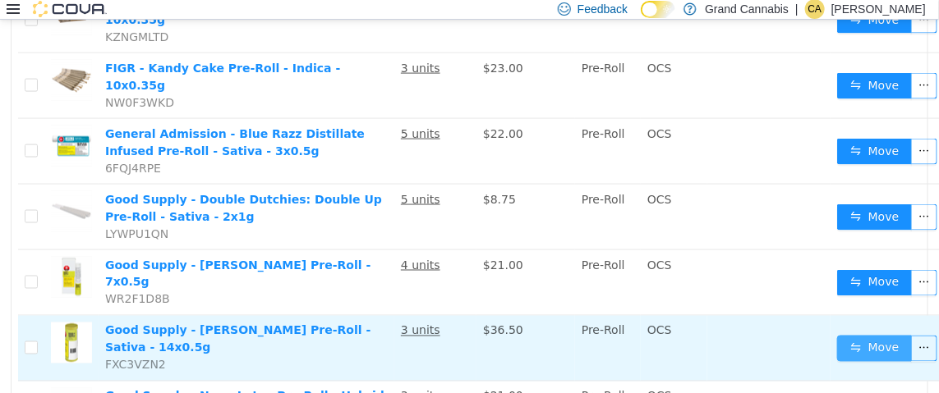
click at [850, 335] on button "Move" at bounding box center [875, 348] width 76 height 26
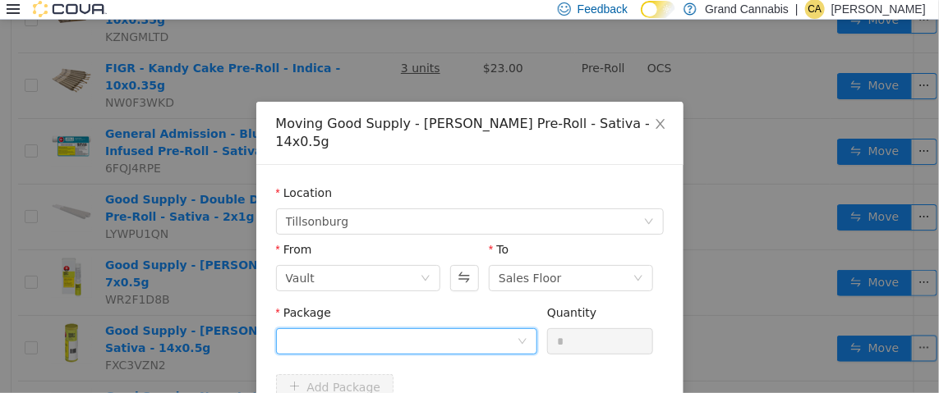
click at [417, 328] on div at bounding box center [401, 340] width 231 height 25
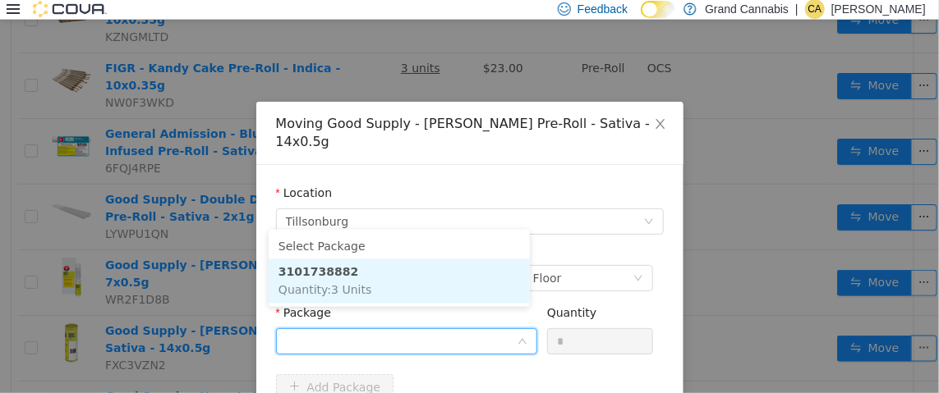
click at [429, 283] on li "3101738882 Quantity : 3 Units" at bounding box center [399, 281] width 261 height 44
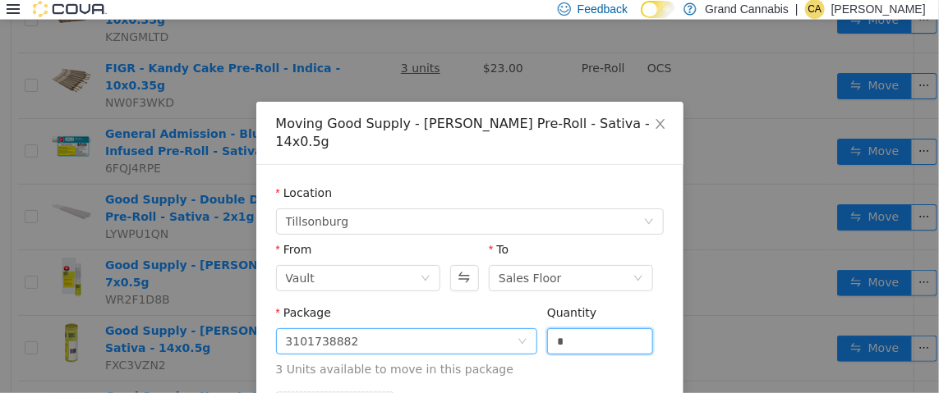
drag, startPoint x: 572, startPoint y: 324, endPoint x: 505, endPoint y: 317, distance: 67.7
click at [505, 317] on span "Package 3101738882 Quantity * 3 Units available to move in this package" at bounding box center [470, 341] width 388 height 72
type input "*"
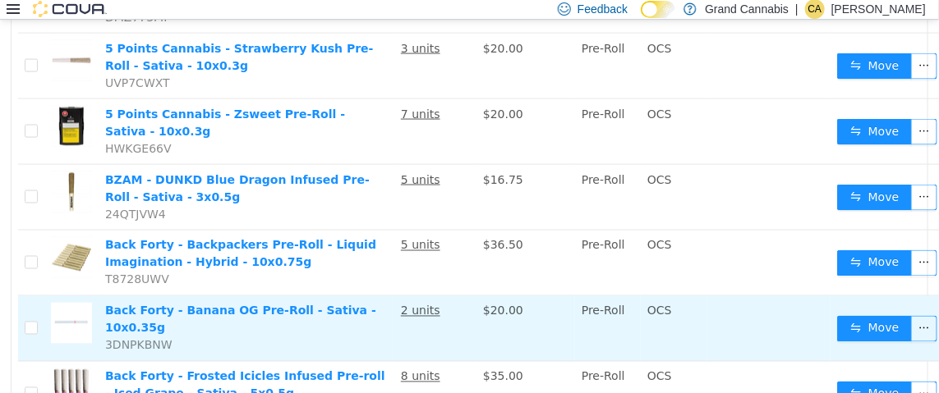
scroll to position [563, 0]
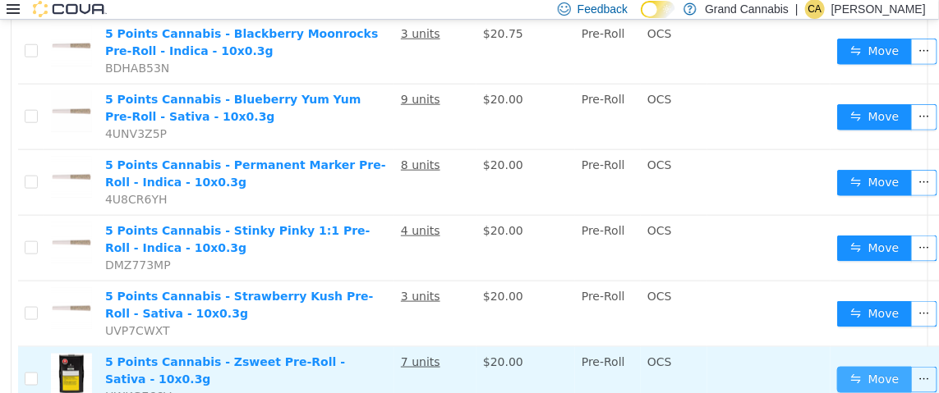
click at [867, 366] on button "Move" at bounding box center [875, 379] width 76 height 26
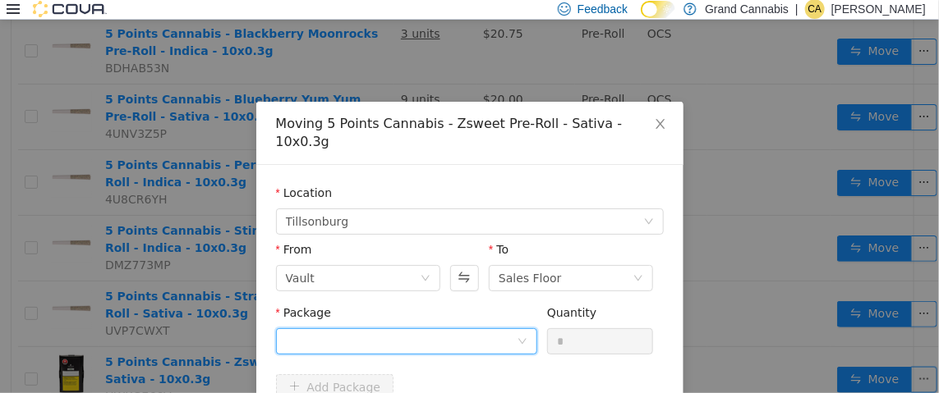
click at [361, 328] on div at bounding box center [401, 340] width 231 height 25
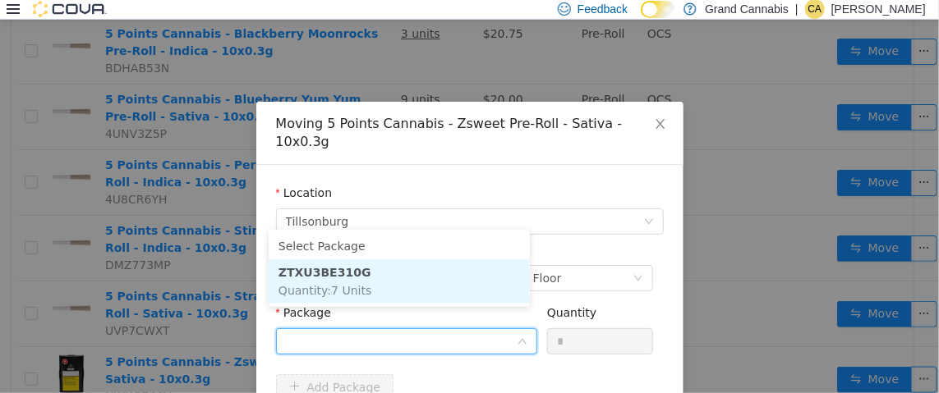
click at [379, 295] on li "ZTXU3BE310G Quantity : 7 Units" at bounding box center [399, 281] width 261 height 44
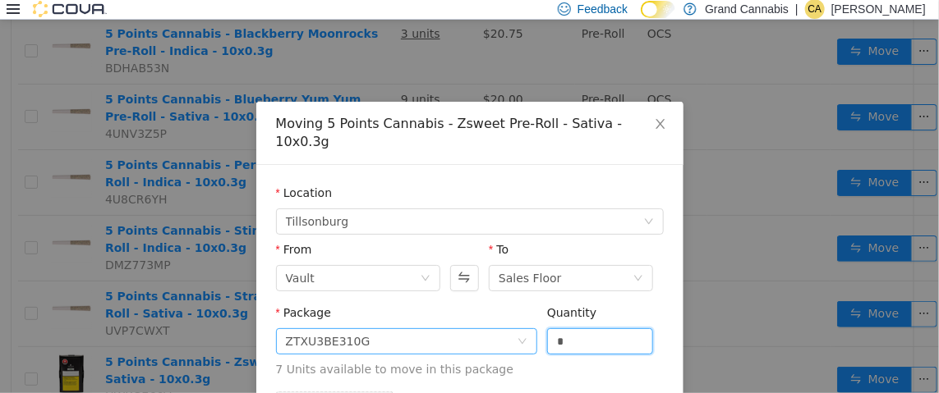
drag, startPoint x: 586, startPoint y: 324, endPoint x: 493, endPoint y: 319, distance: 93.0
click at [506, 318] on span "Package ZTXU3BE310G Quantity * 7 Units available to move in this package" at bounding box center [470, 341] width 388 height 72
type input "*"
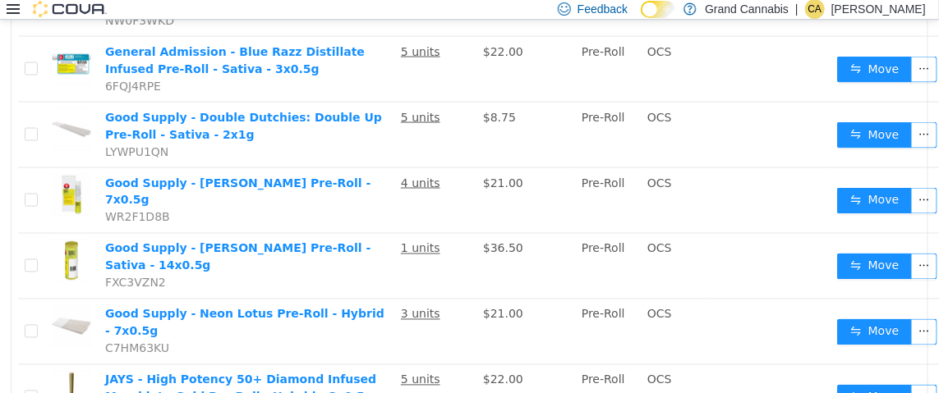
scroll to position [3027, 0]
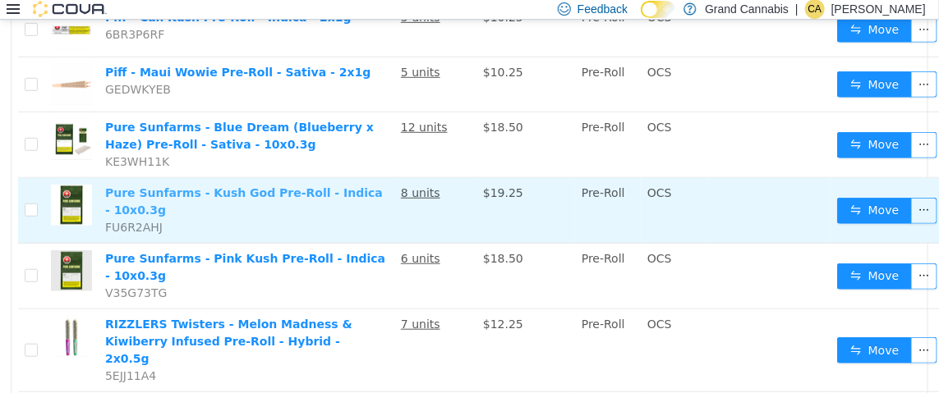
scroll to position [268, 0]
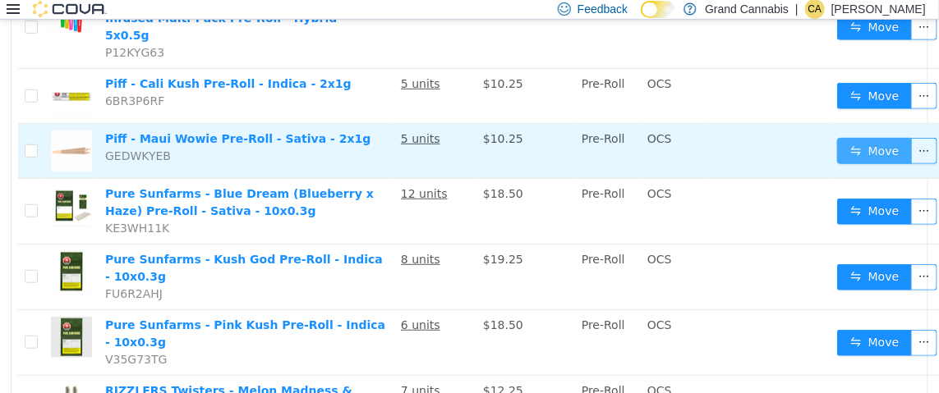
click at [869, 137] on button "Move" at bounding box center [875, 150] width 76 height 26
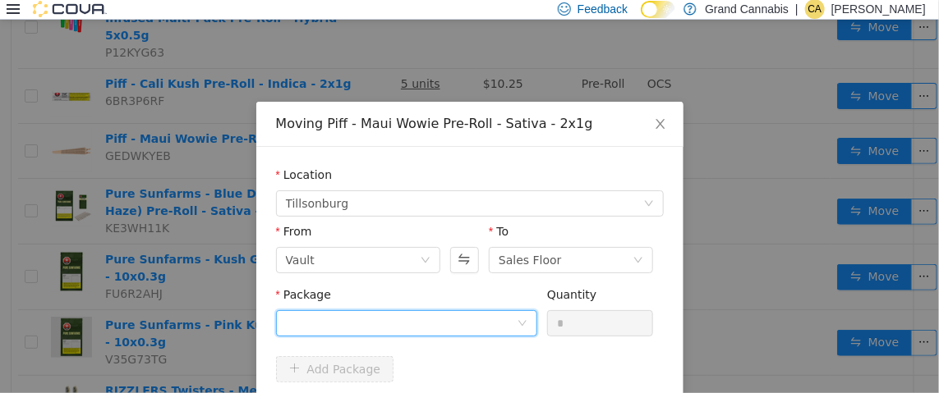
click at [388, 321] on div at bounding box center [401, 322] width 231 height 25
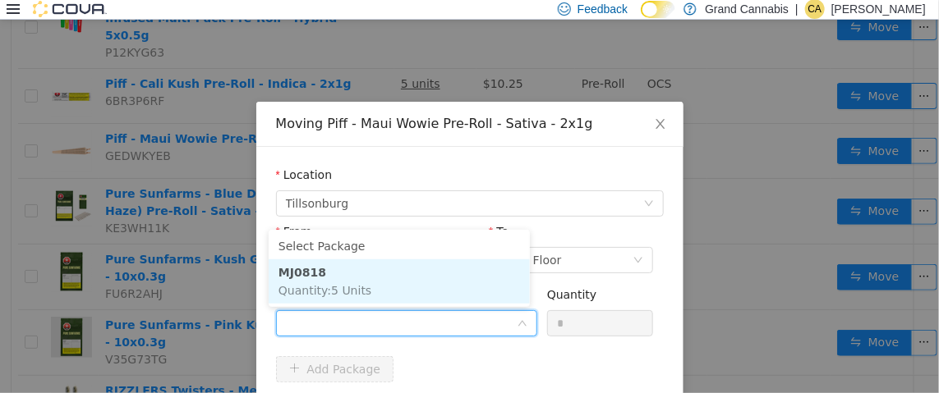
drag, startPoint x: 407, startPoint y: 284, endPoint x: 432, endPoint y: 283, distance: 25.5
click at [411, 283] on li "MJ0818 Quantity : 5 Units" at bounding box center [399, 281] width 261 height 44
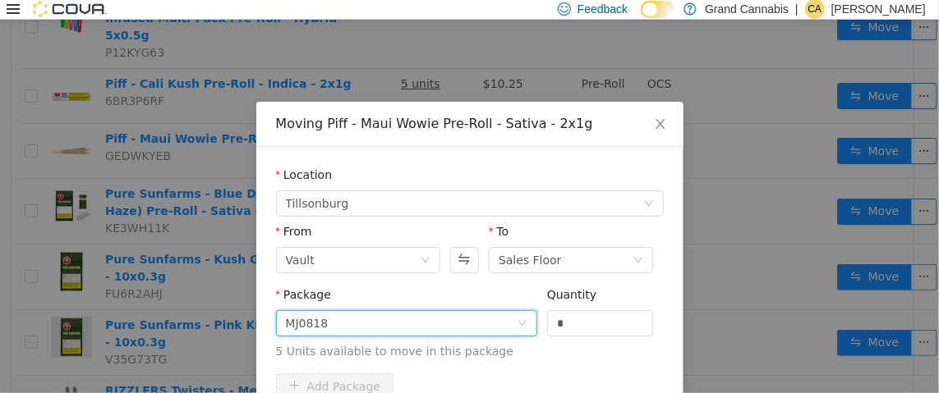
drag, startPoint x: 498, startPoint y: 320, endPoint x: 477, endPoint y: 320, distance: 20.5
click at [477, 320] on span "Package MJ0818 Quantity * 5 Units available to move in this package" at bounding box center [470, 323] width 388 height 72
type input "*"
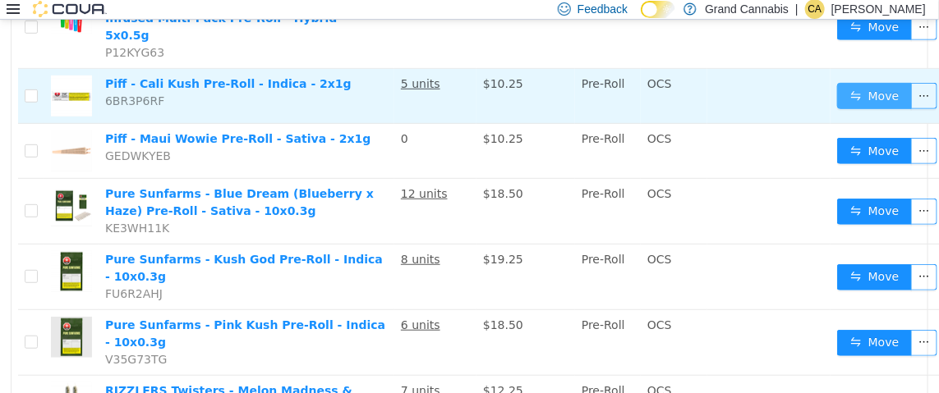
click at [856, 82] on button "Move" at bounding box center [875, 95] width 76 height 26
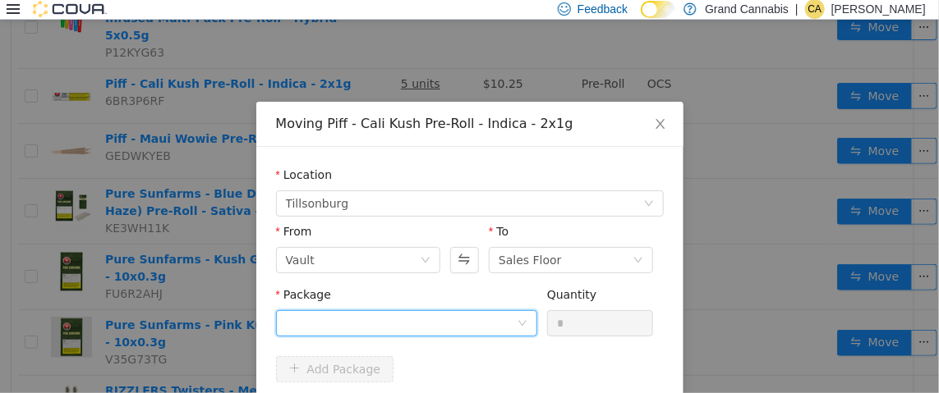
click at [471, 322] on div at bounding box center [401, 322] width 231 height 25
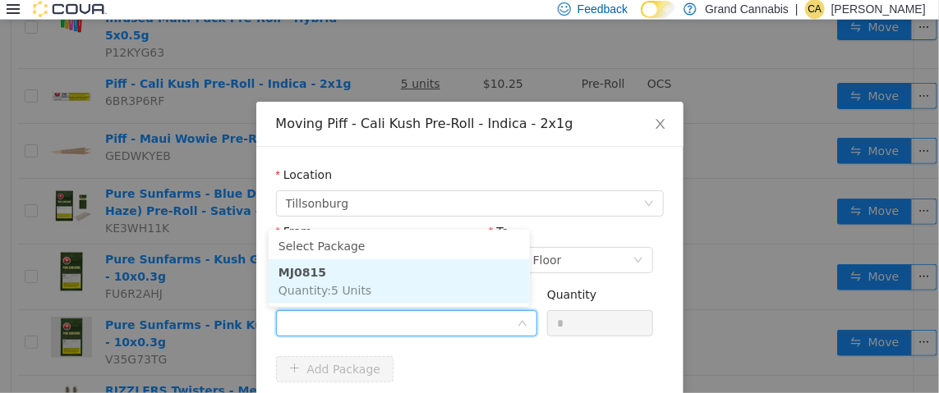
drag, startPoint x: 440, startPoint y: 289, endPoint x: 497, endPoint y: 303, distance: 58.4
click at [447, 289] on li "MJ0815 Quantity : 5 Units" at bounding box center [399, 281] width 261 height 44
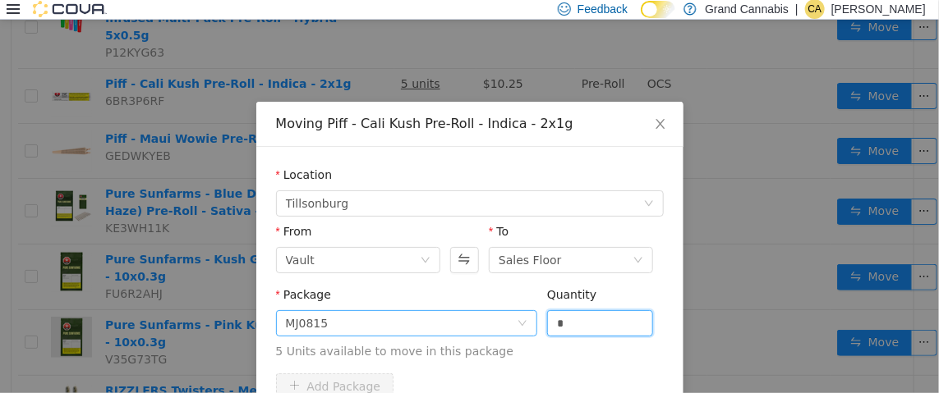
drag, startPoint x: 572, startPoint y: 316, endPoint x: 465, endPoint y: 320, distance: 106.8
click at [465, 320] on span "Package MJ0815 Quantity * 5 Units available to move in this package" at bounding box center [470, 323] width 388 height 72
type input "*"
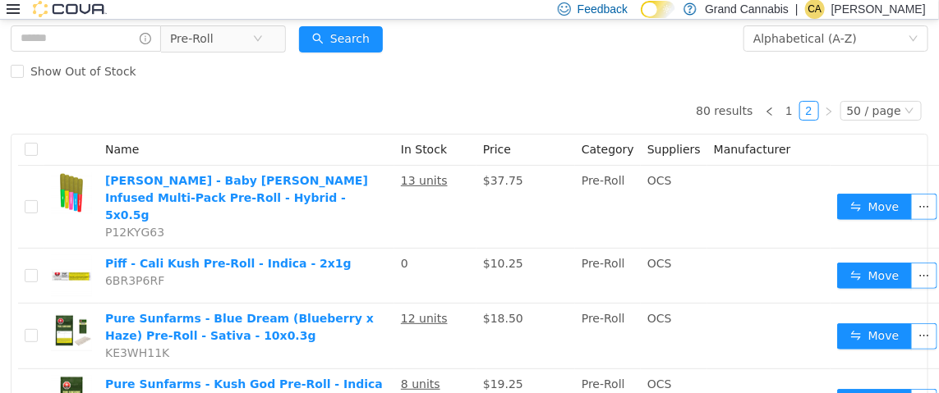
scroll to position [0, 0]
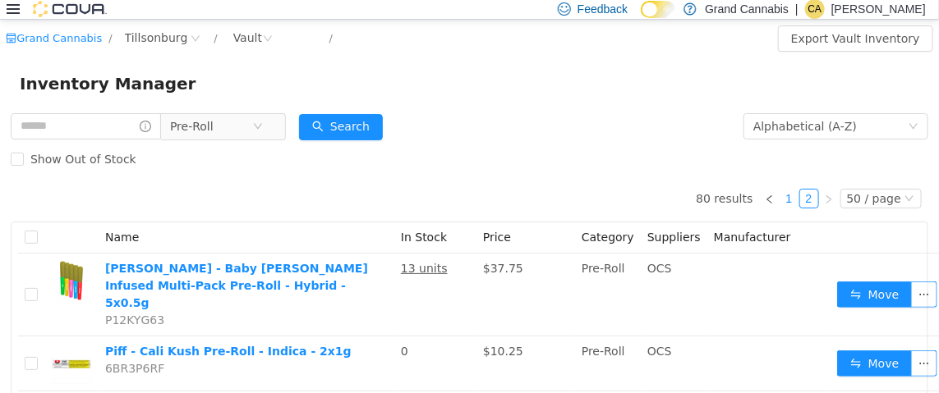
click at [782, 197] on link "1" at bounding box center [789, 198] width 18 height 18
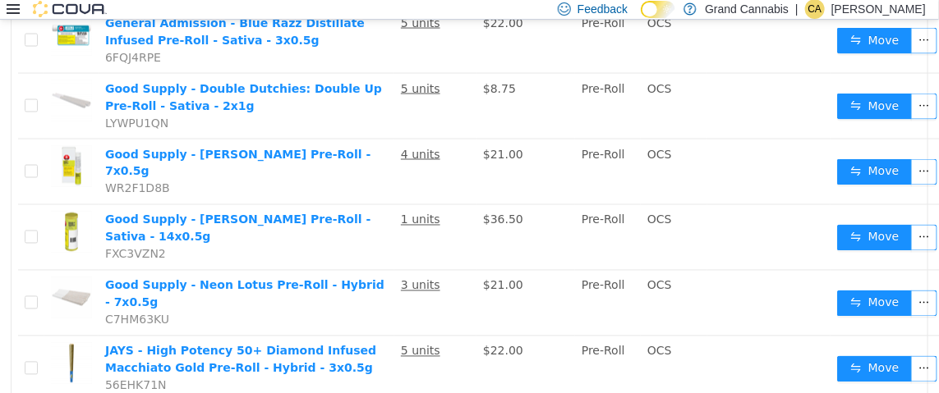
scroll to position [3027, 0]
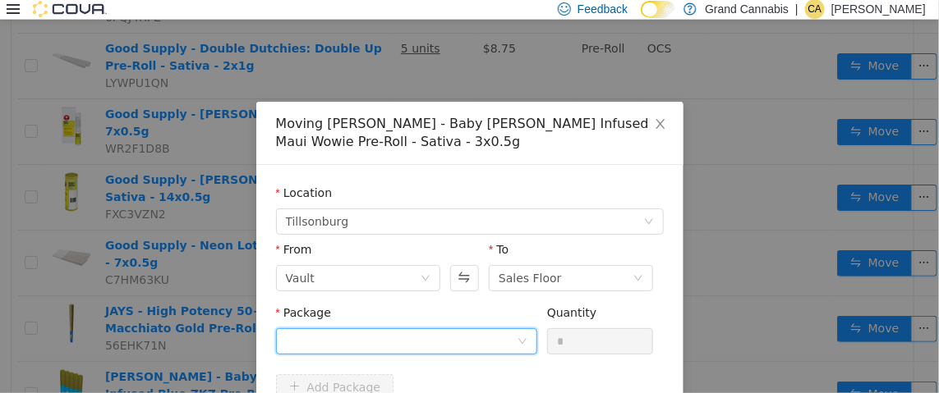
click at [475, 346] on div at bounding box center [401, 340] width 231 height 25
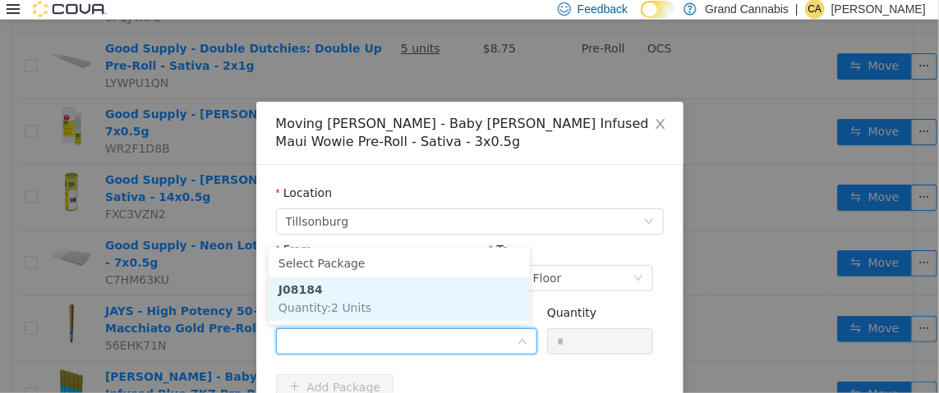
drag, startPoint x: 463, startPoint y: 305, endPoint x: 498, endPoint y: 311, distance: 35.8
click at [470, 305] on li "J08184 Quantity : 2 Units" at bounding box center [399, 299] width 261 height 44
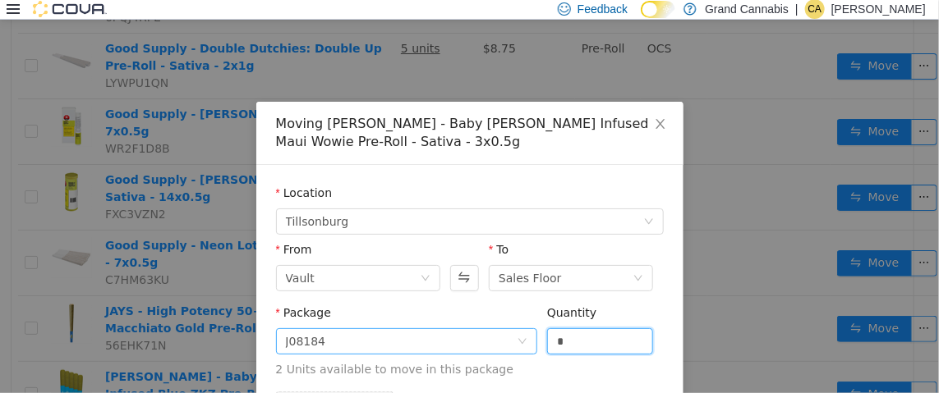
drag, startPoint x: 534, startPoint y: 338, endPoint x: 453, endPoint y: 345, distance: 80.8
click at [488, 338] on span "Package J08184 Quantity * 2 Units available to move in this package" at bounding box center [470, 341] width 388 height 72
type input "*"
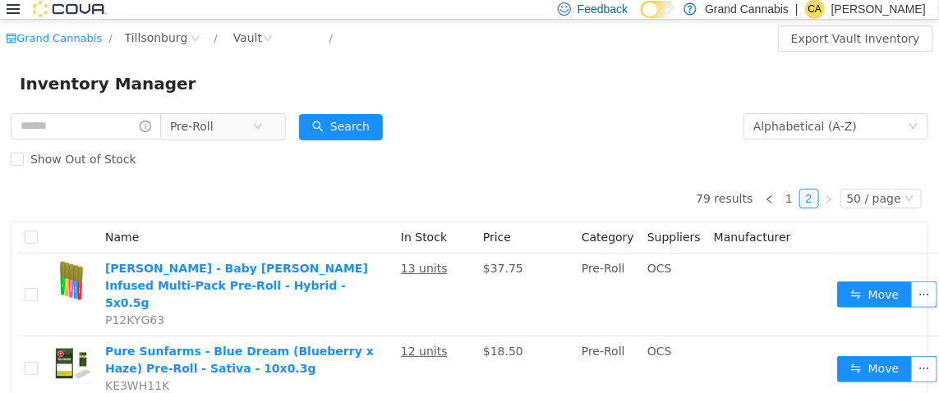
scroll to position [410, 0]
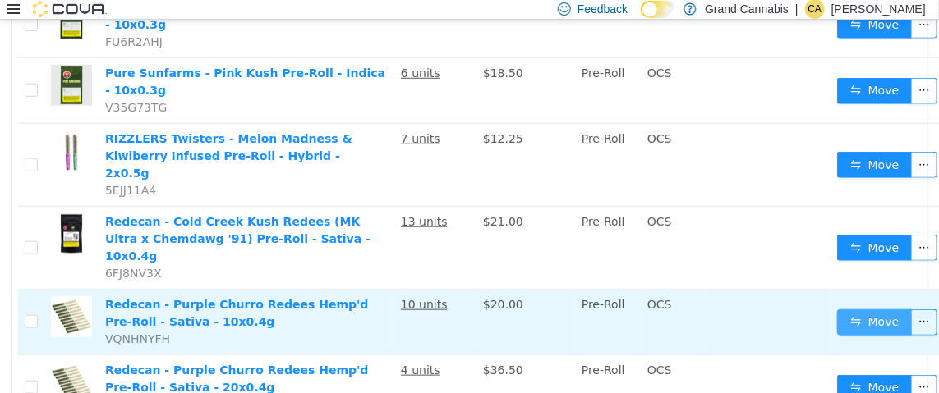
click at [863, 309] on button "Move" at bounding box center [875, 322] width 76 height 26
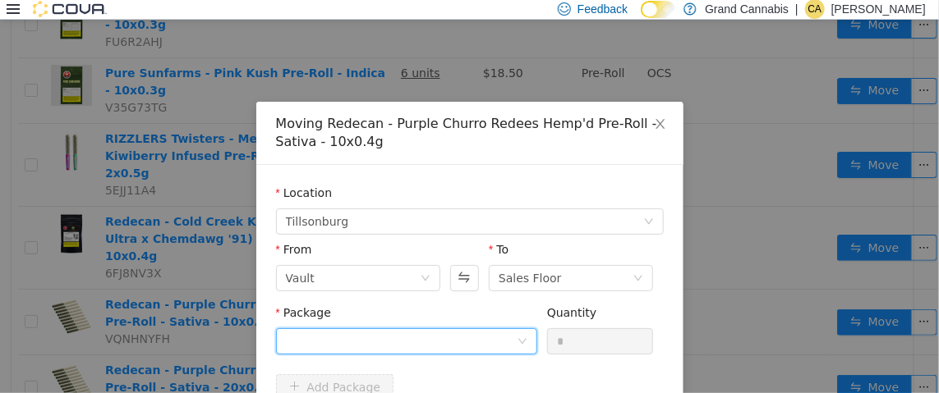
click at [488, 333] on div at bounding box center [401, 340] width 231 height 25
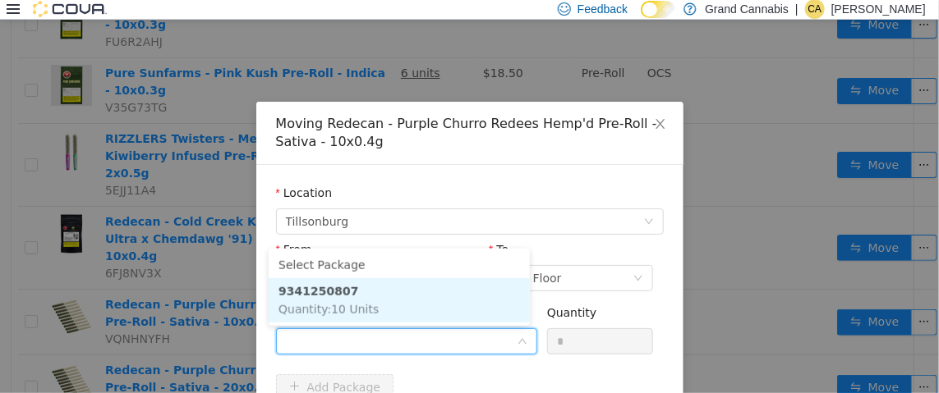
click at [427, 291] on li "9341250807 Quantity : 10 Units" at bounding box center [399, 300] width 261 height 44
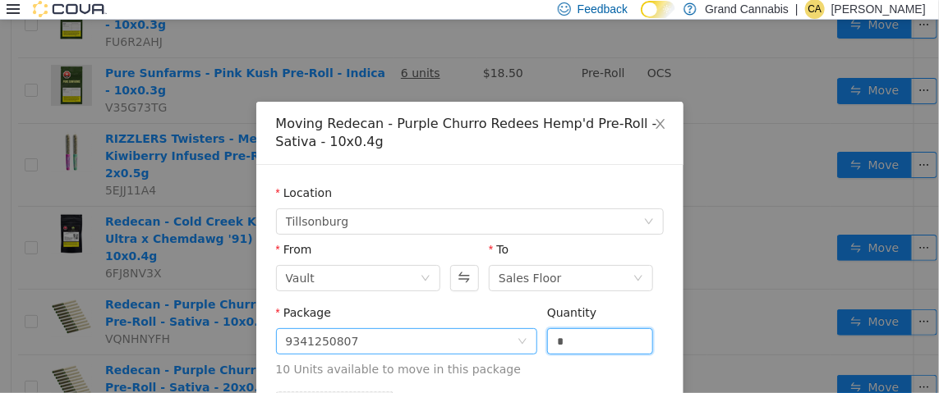
drag, startPoint x: 571, startPoint y: 339, endPoint x: 494, endPoint y: 350, distance: 77.1
click at [516, 338] on span "Package 9341250807 Quantity * 10 Units available to move in this package" at bounding box center [470, 341] width 388 height 72
type input "*"
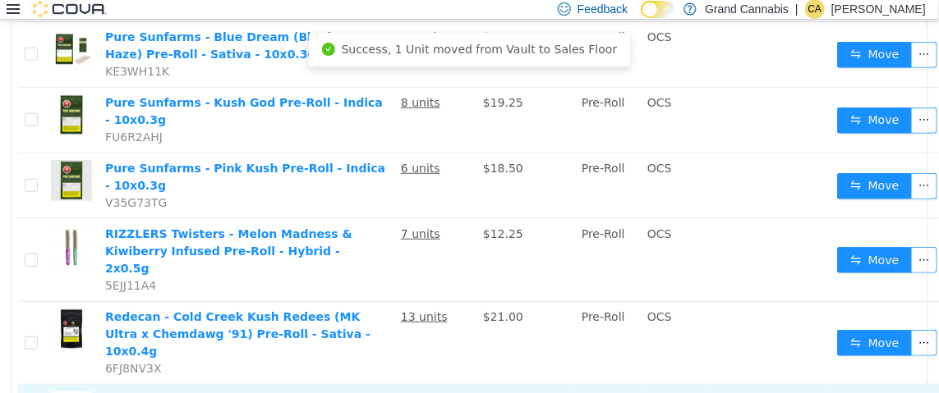
scroll to position [246, 0]
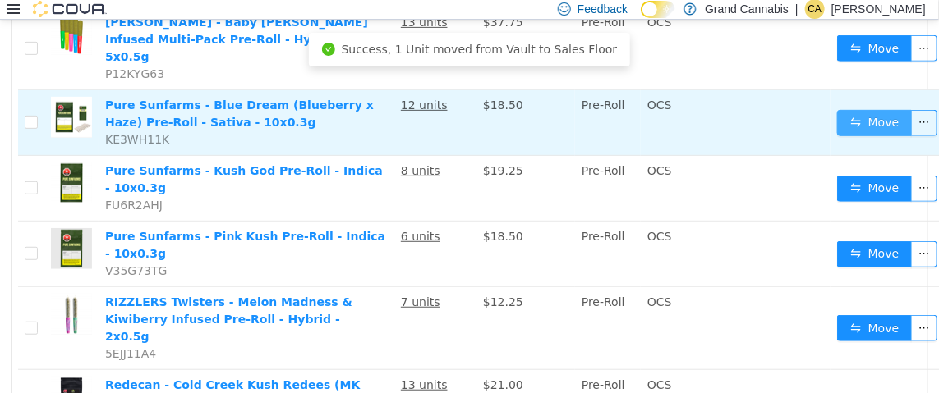
click at [862, 109] on button "Move" at bounding box center [875, 122] width 76 height 26
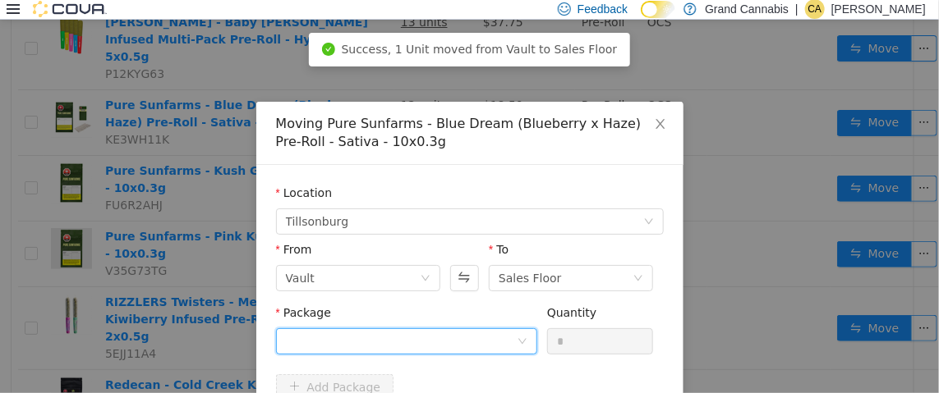
click at [449, 338] on div at bounding box center [401, 340] width 231 height 25
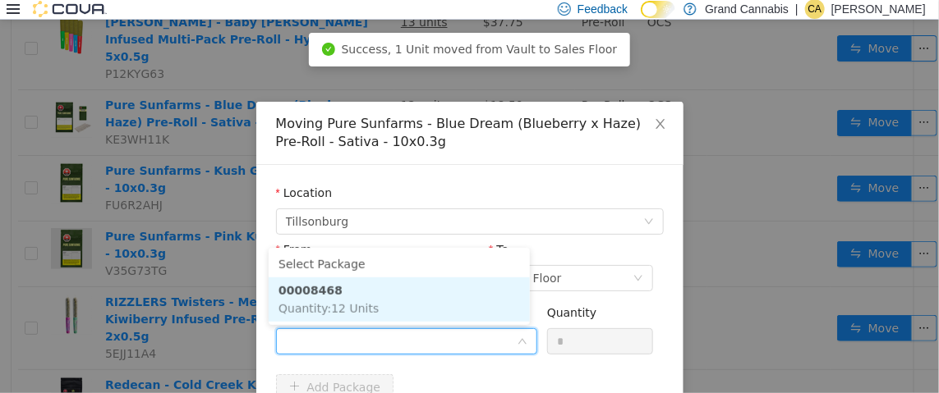
click at [450, 297] on li "00008468 Quantity : 12 Units" at bounding box center [399, 299] width 261 height 44
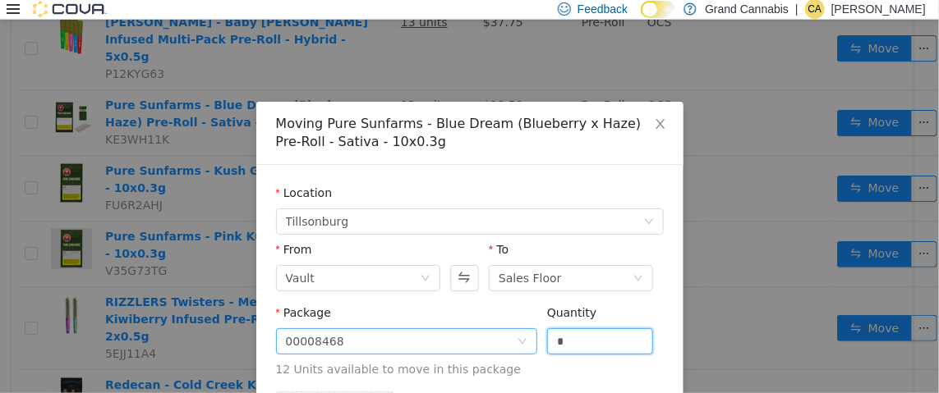
drag, startPoint x: 572, startPoint y: 339, endPoint x: 484, endPoint y: 338, distance: 88.7
click at [528, 339] on span "Package 00008468 Quantity * 12 Units available to move in this package" at bounding box center [470, 341] width 388 height 72
type input "*"
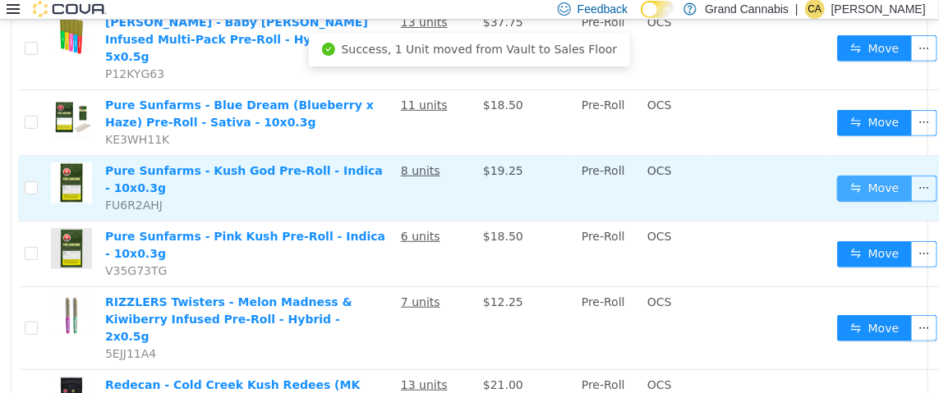
click at [860, 175] on button "Move" at bounding box center [875, 188] width 76 height 26
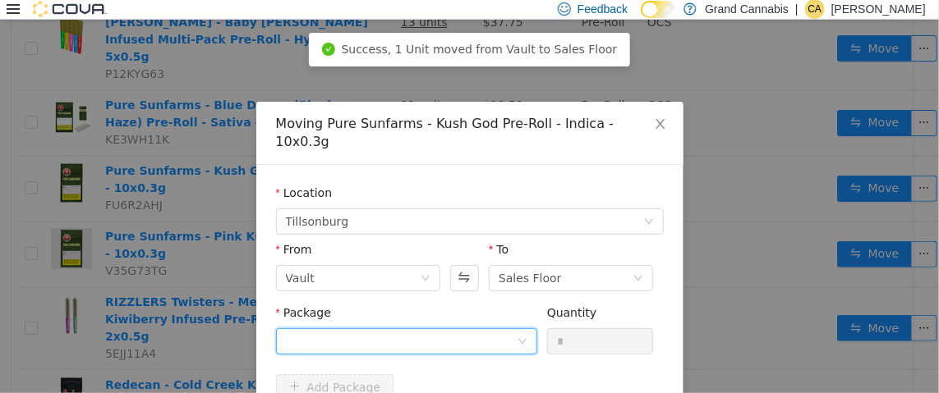
click at [386, 328] on div at bounding box center [401, 340] width 231 height 25
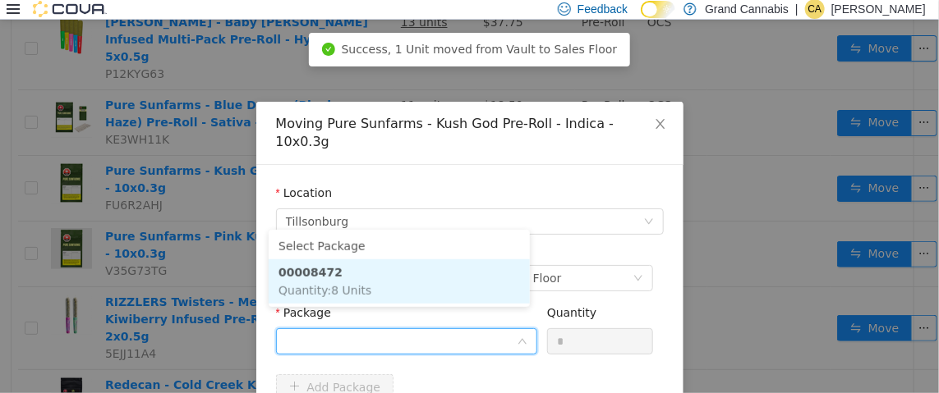
drag, startPoint x: 417, startPoint y: 296, endPoint x: 470, endPoint y: 301, distance: 52.7
click at [419, 296] on li "00008472 Quantity : 8 Units" at bounding box center [399, 281] width 261 height 44
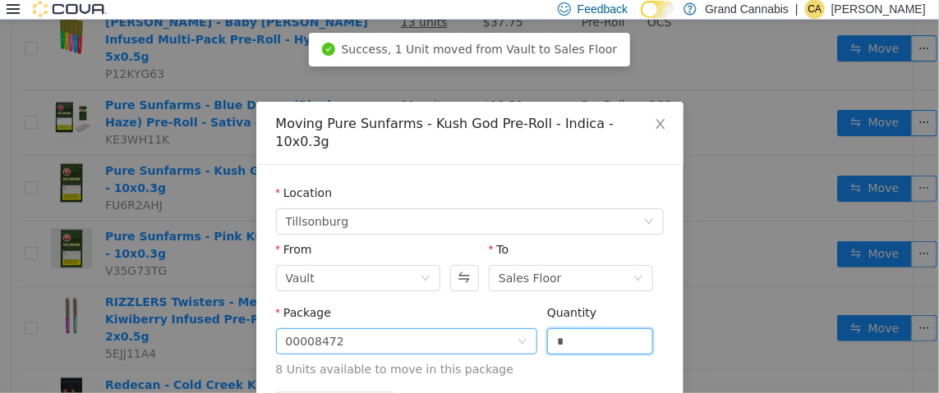
drag, startPoint x: 569, startPoint y: 323, endPoint x: 475, endPoint y: 322, distance: 94.4
click at [494, 322] on span "Package 00008472 Quantity * 8 Units available to move in this package" at bounding box center [470, 341] width 388 height 72
type input "*"
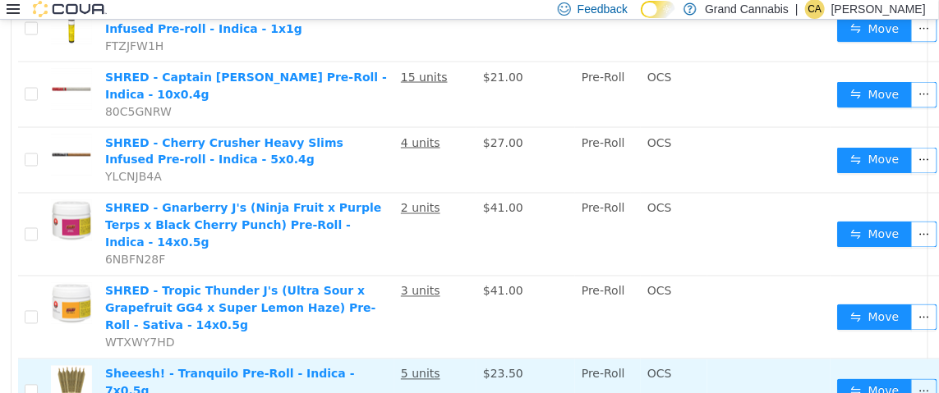
scroll to position [903, 0]
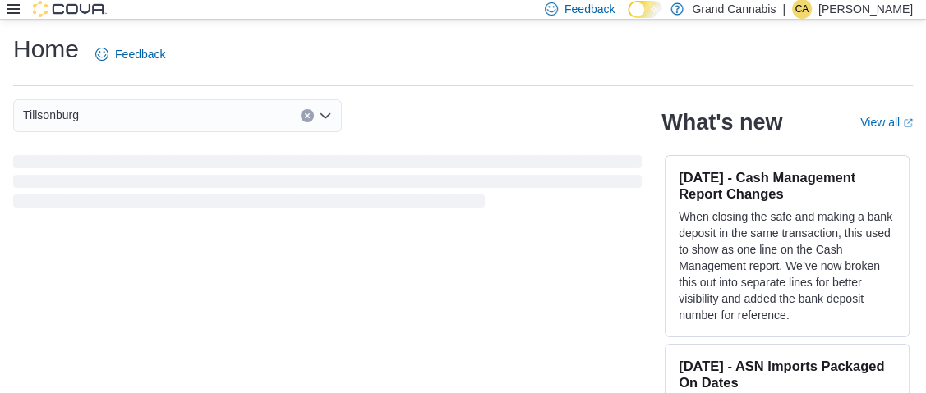
click at [12, 12] on icon at bounding box center [13, 9] width 13 height 10
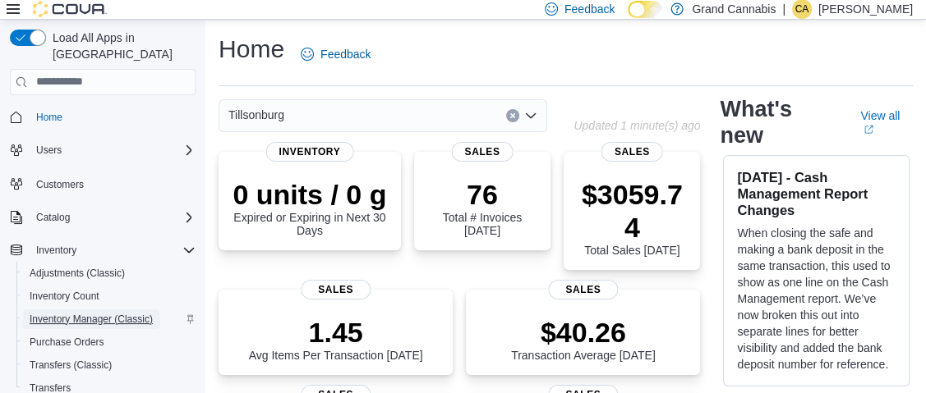
click at [153, 310] on link "Inventory Manager (Classic)" at bounding box center [91, 320] width 136 height 20
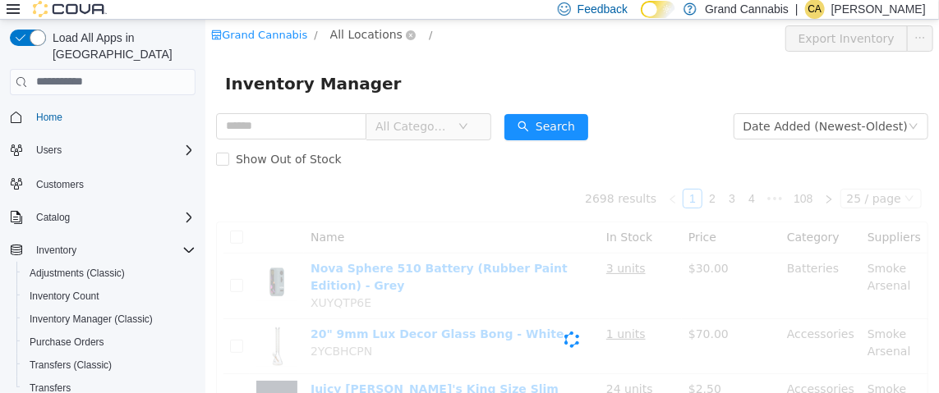
click at [374, 36] on span "All Locations" at bounding box center [365, 34] width 72 height 18
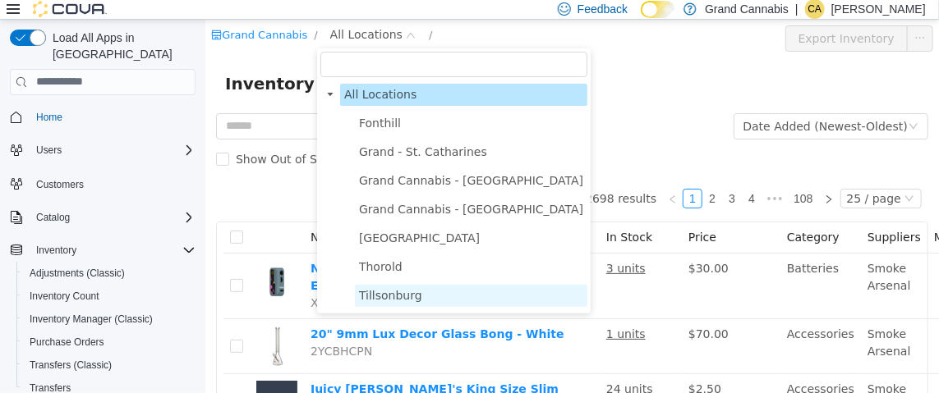
click at [398, 296] on span "Tillsonburg" at bounding box center [389, 294] width 63 height 13
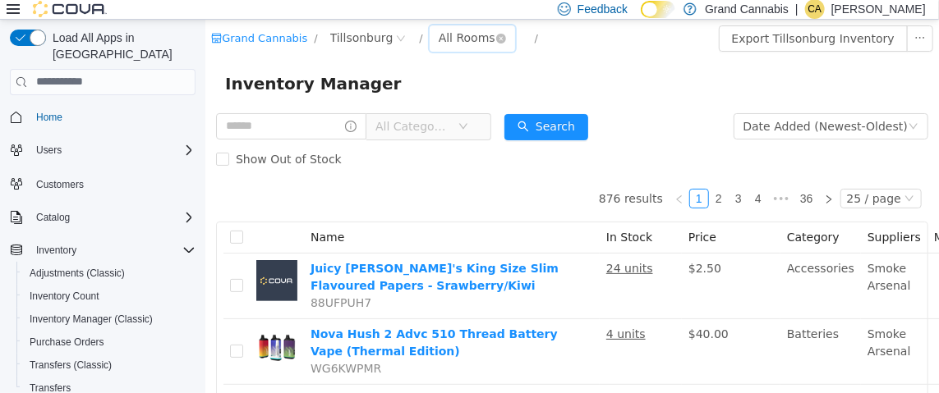
click at [462, 29] on div "All Rooms" at bounding box center [466, 37] width 57 height 25
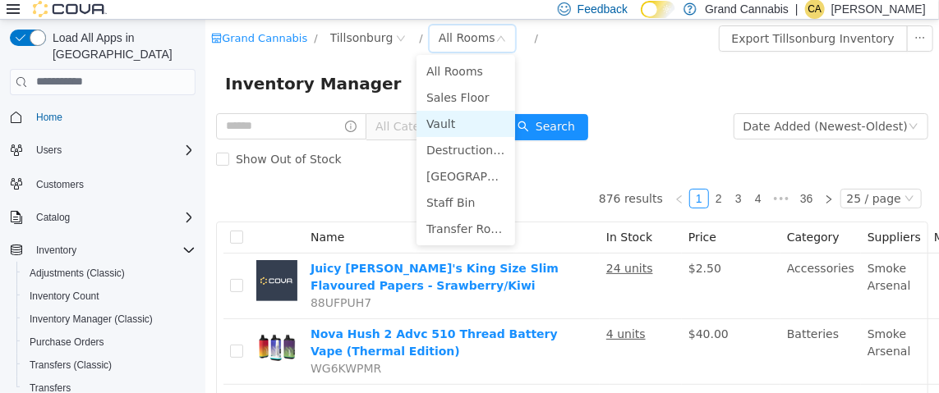
click at [429, 118] on li "Vault" at bounding box center [465, 123] width 99 height 26
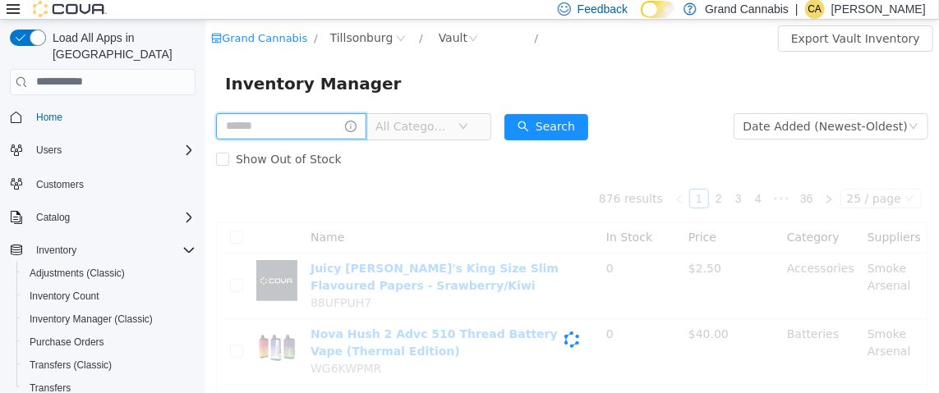
click at [309, 123] on input "text" at bounding box center [290, 126] width 150 height 26
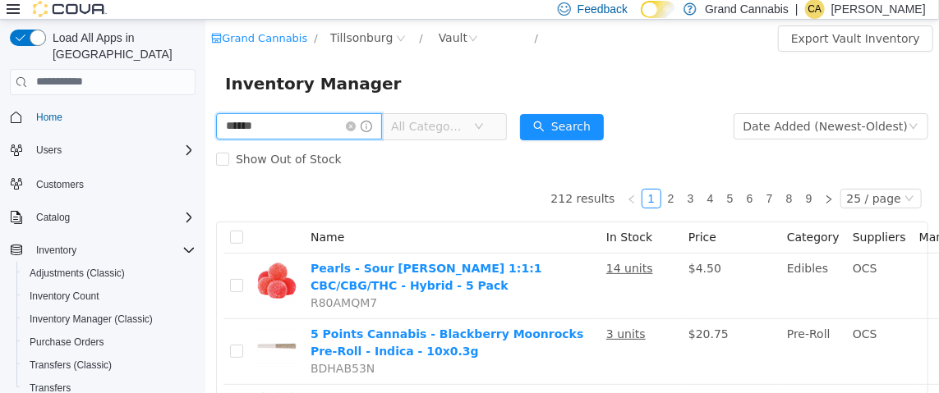
type input "******"
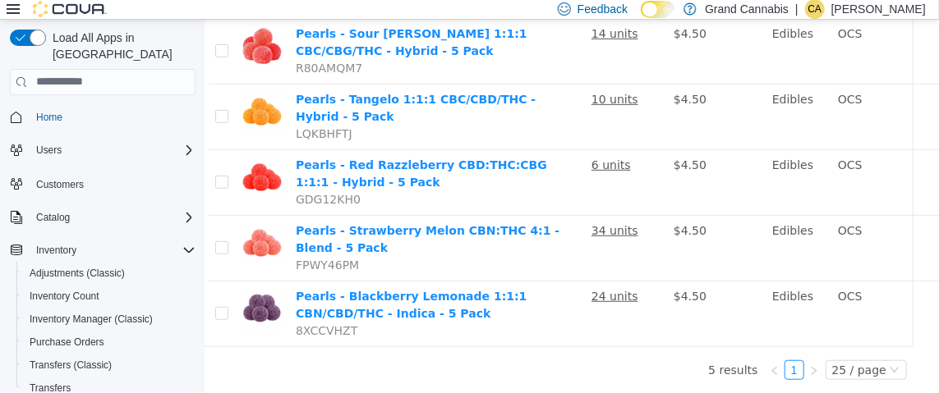
scroll to position [236, 127]
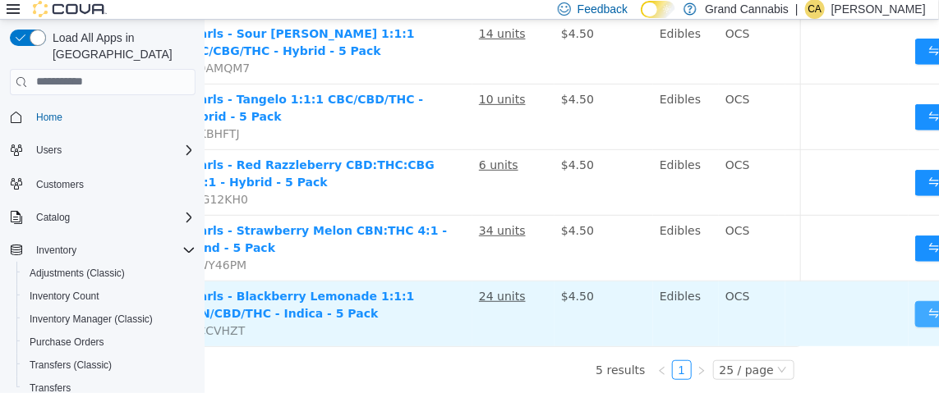
click at [921, 301] on button "Move" at bounding box center [952, 314] width 76 height 26
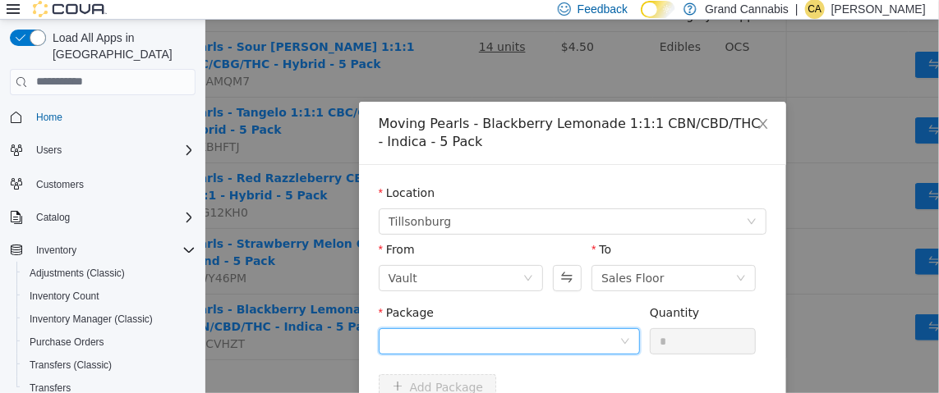
click at [487, 335] on div at bounding box center [503, 340] width 231 height 25
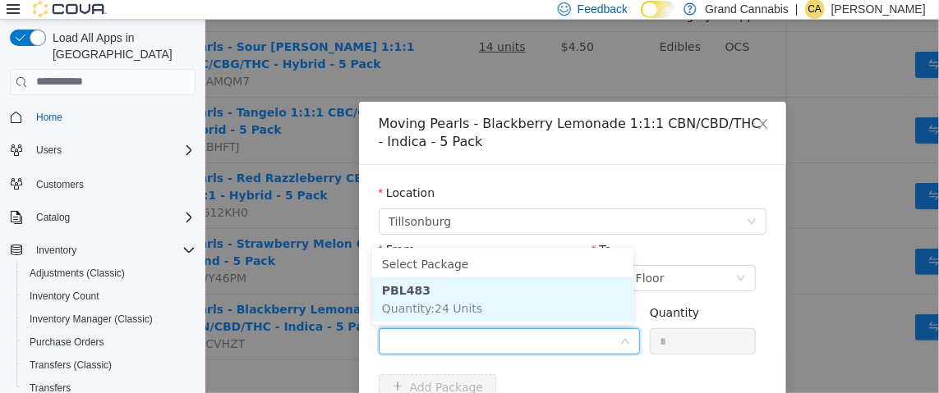
click at [510, 301] on li "PBL483 Quantity : 24 Units" at bounding box center [501, 299] width 261 height 44
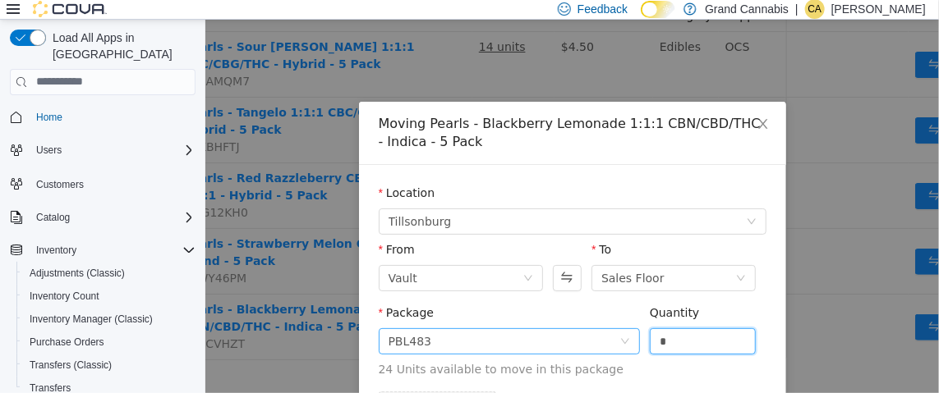
drag, startPoint x: 690, startPoint y: 335, endPoint x: 604, endPoint y: 333, distance: 85.4
click at [632, 336] on span "Package PBL483 Quantity * 24 Units available to move in this package" at bounding box center [572, 341] width 388 height 72
type input "**"
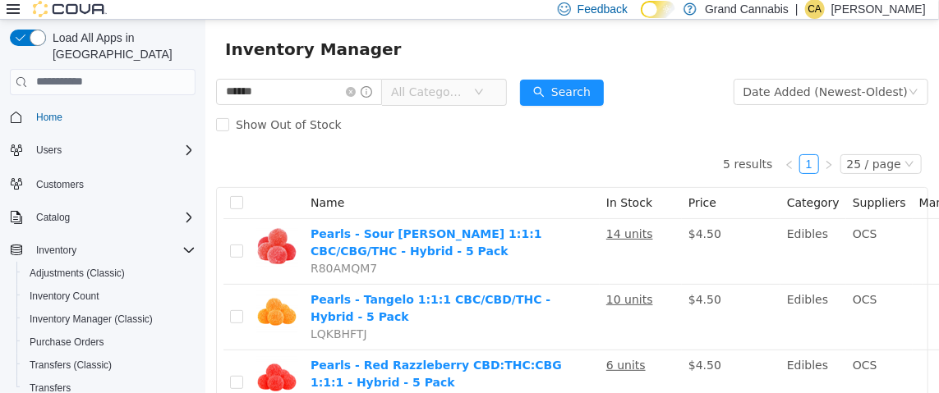
scroll to position [0, 0]
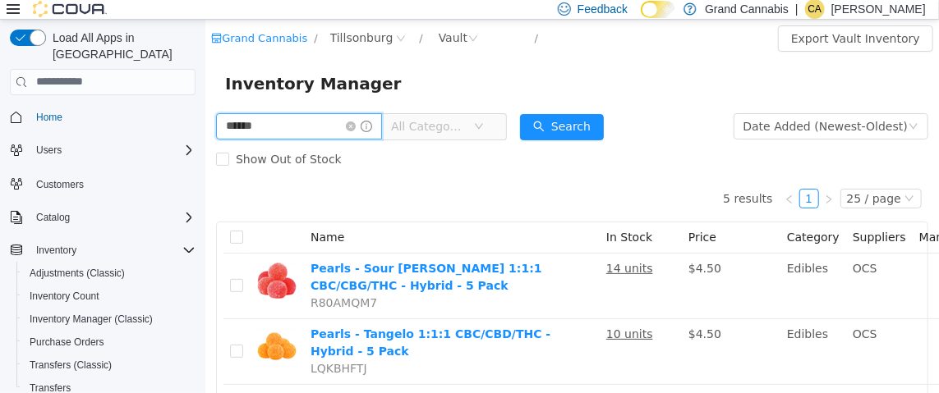
drag, startPoint x: 301, startPoint y: 123, endPoint x: 95, endPoint y: 131, distance: 206.3
click at [204, 131] on html "Grand Cannabis / Tillsonburg / Vault / Export Vault Inventory Inventory Manager…" at bounding box center [570, 206] width 733 height 374
type input "*******"
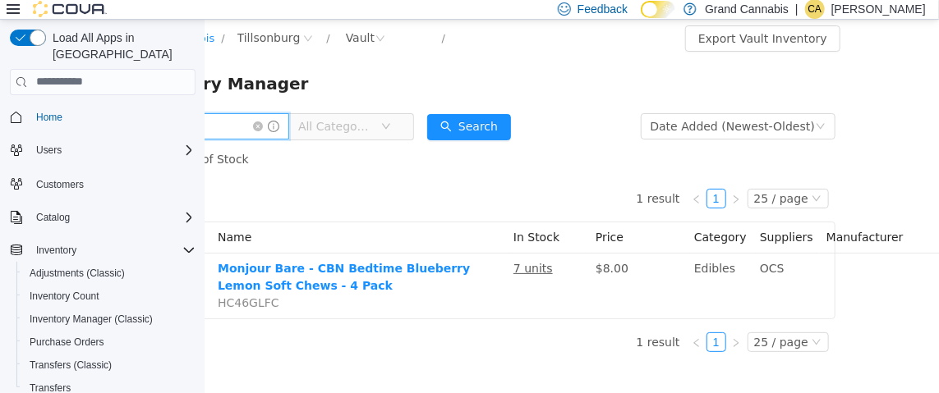
scroll to position [0, 184]
